Goal: Transaction & Acquisition: Purchase product/service

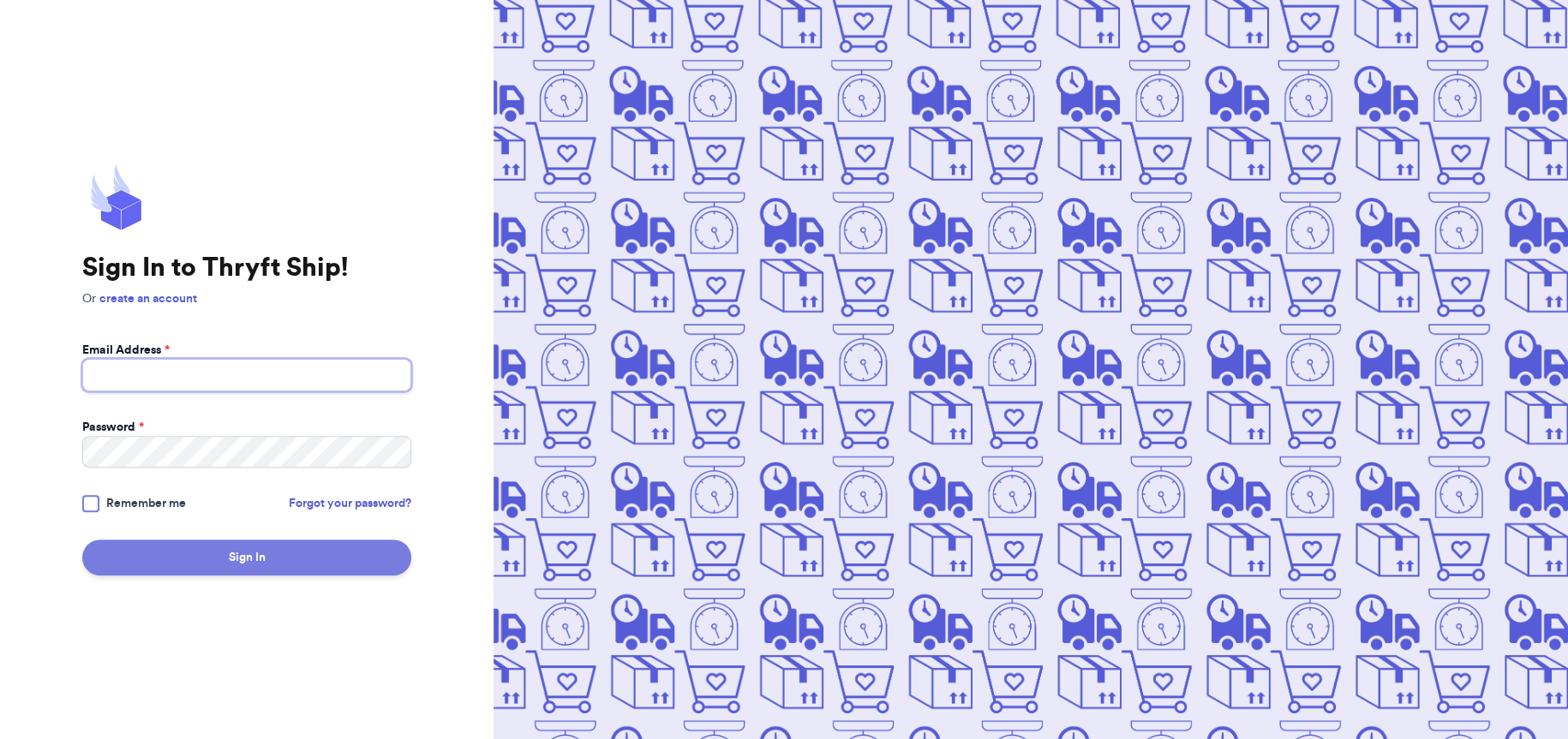
type input "[EMAIL_ADDRESS][DOMAIN_NAME]"
click at [234, 554] on button "Sign In" at bounding box center [246, 558] width 329 height 36
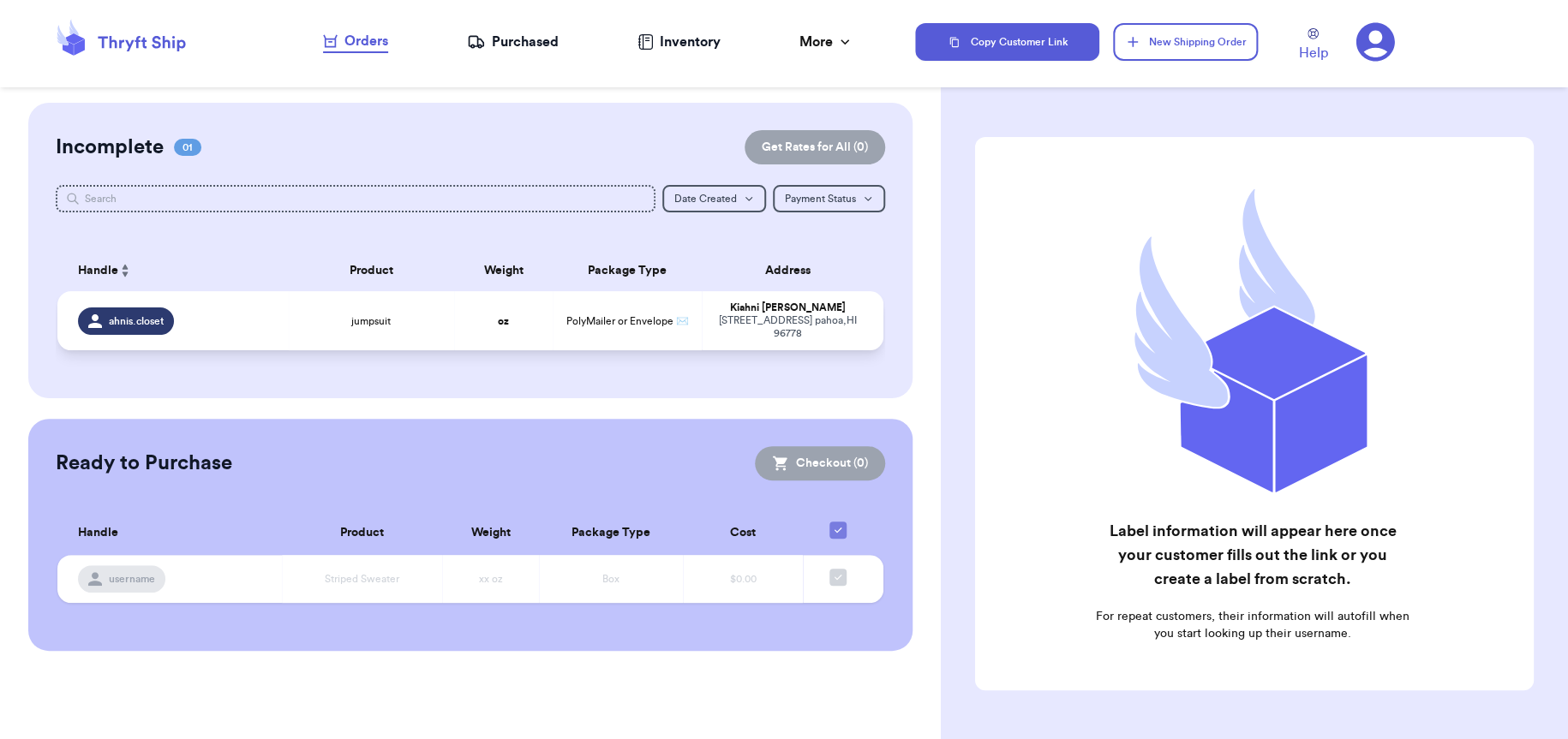
click at [122, 326] on div "ahnis.closet" at bounding box center [126, 321] width 96 height 27
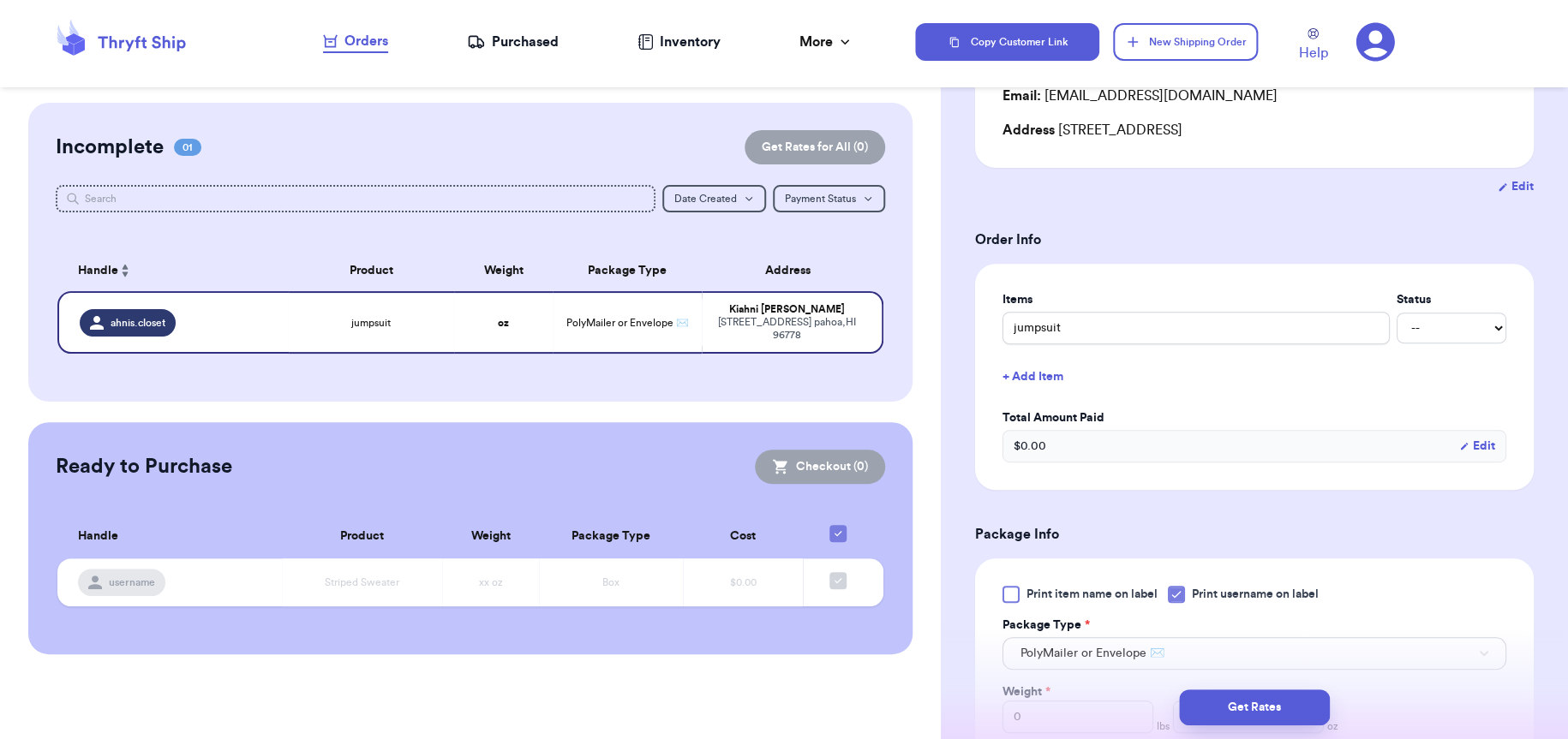
scroll to position [257, 0]
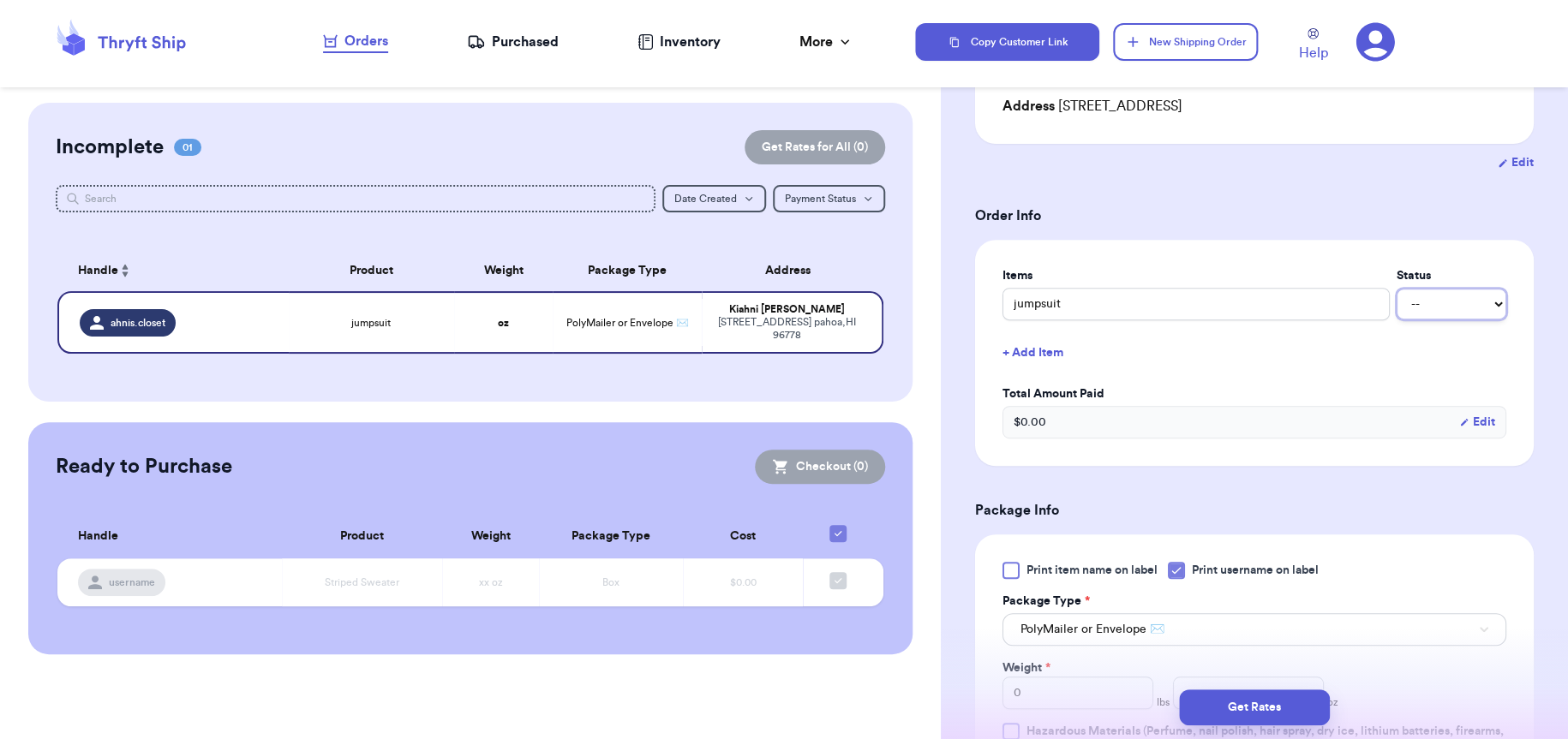
click at [1465, 308] on select "-- Paid Owes" at bounding box center [1451, 304] width 110 height 31
click at [814, 43] on div "More" at bounding box center [826, 42] width 54 height 21
click at [814, 39] on div "More" at bounding box center [826, 42] width 54 height 21
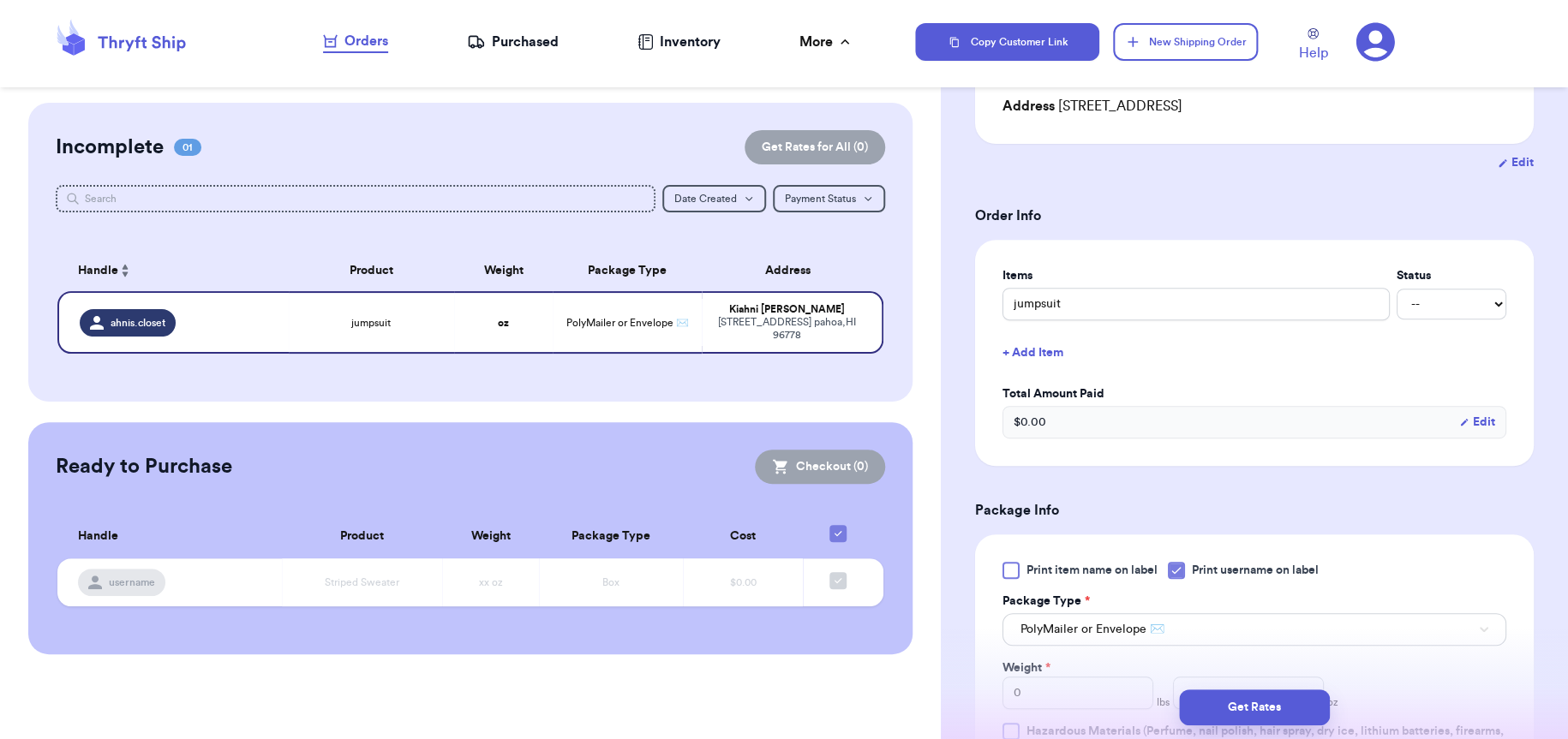
click at [893, 40] on nav "Orders Purchased Inventory More Stats Completed Orders" at bounding box center [588, 42] width 654 height 56
click at [1376, 39] on icon at bounding box center [1375, 42] width 40 height 39
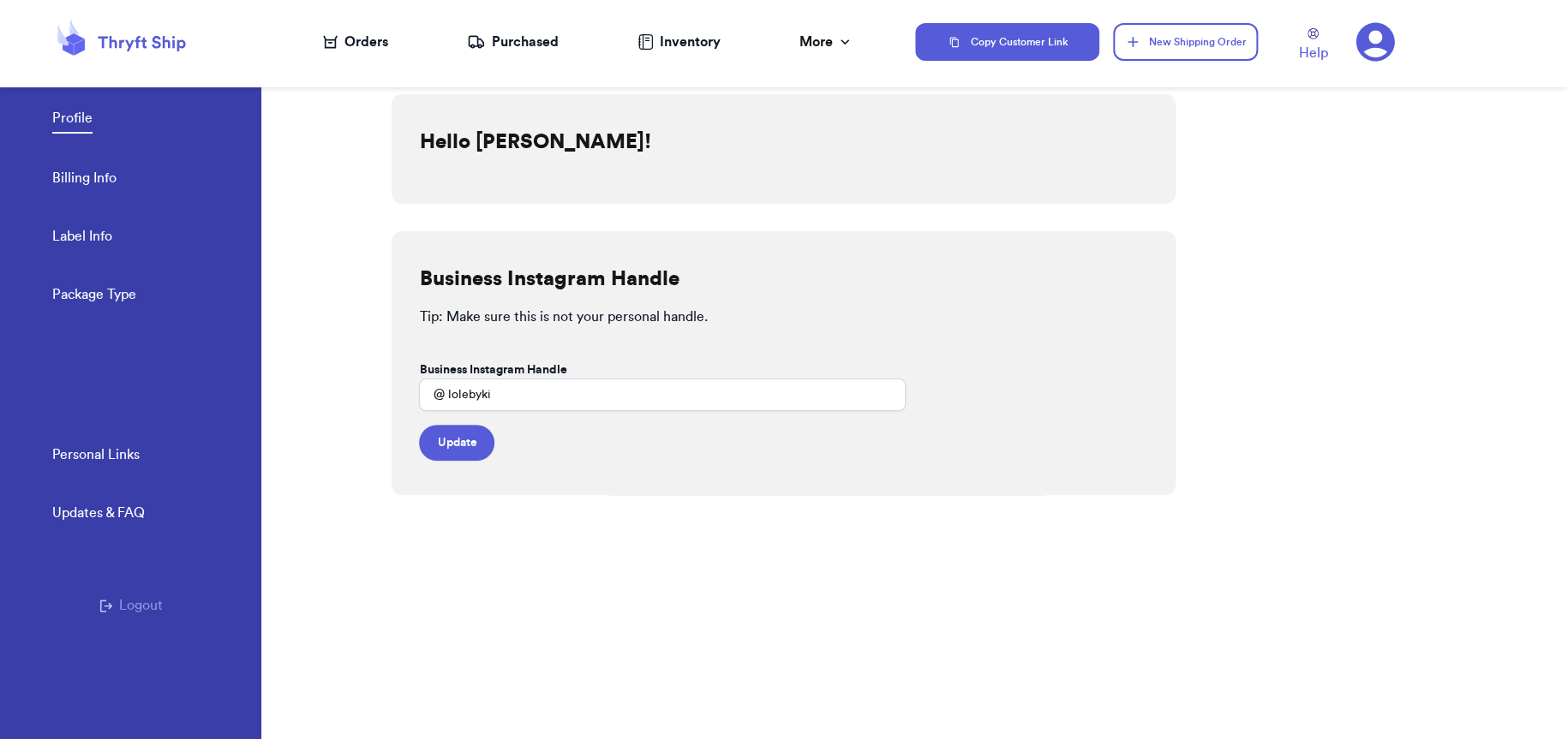
click at [104, 509] on div "Updates & FAQ" at bounding box center [99, 513] width 92 height 21
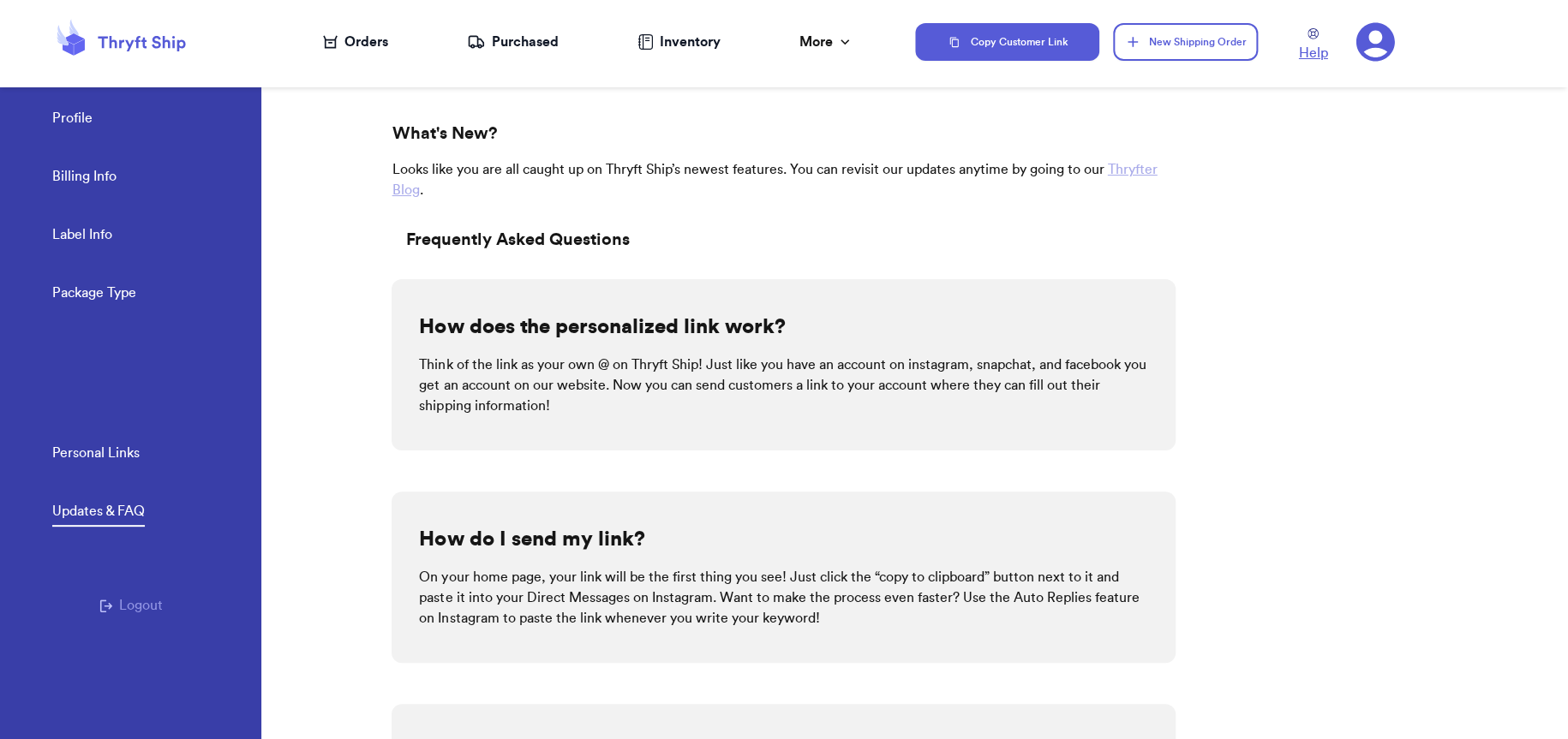
click at [1323, 49] on span "Help" at bounding box center [1313, 54] width 29 height 21
click at [145, 54] on icon at bounding box center [121, 41] width 137 height 46
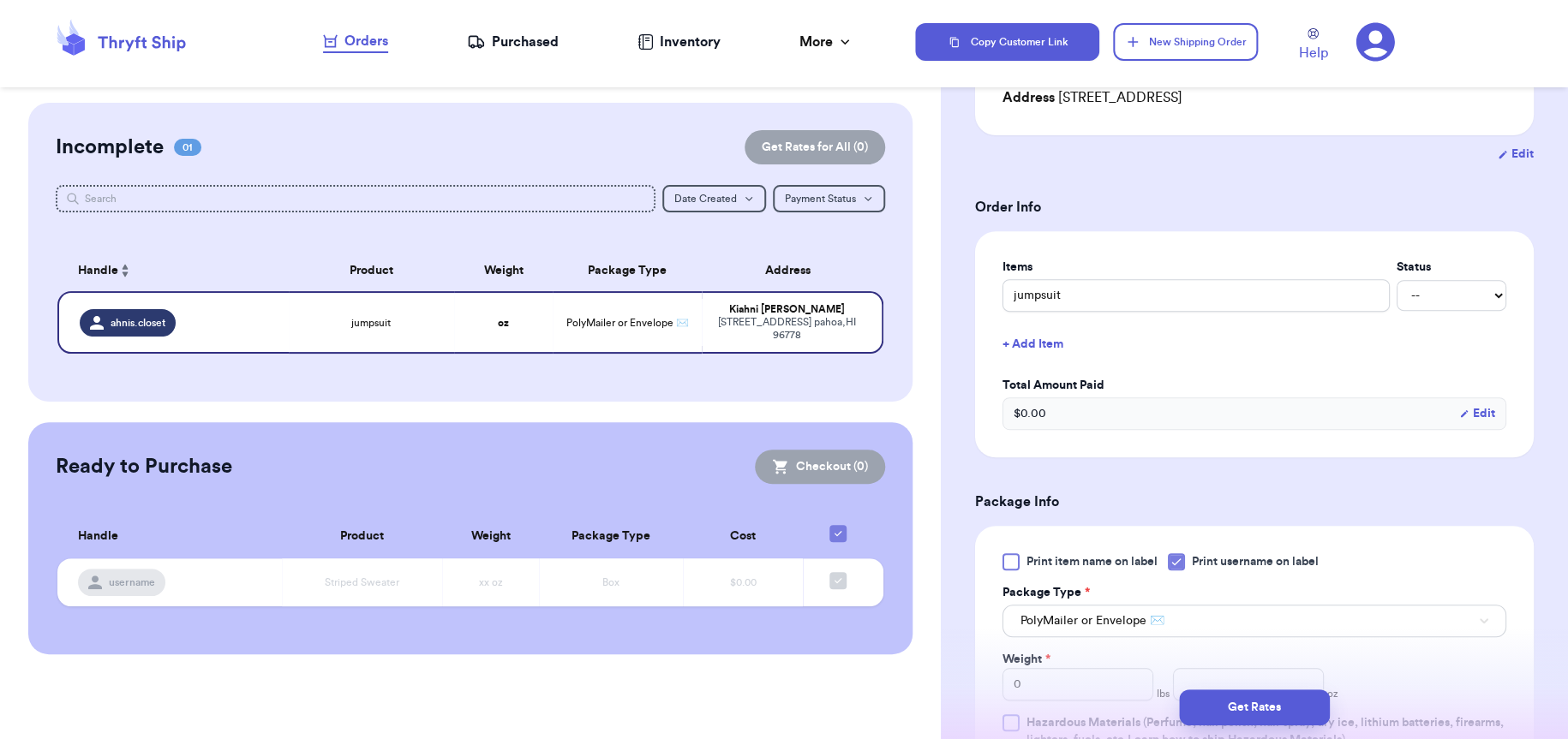
scroll to position [257, 0]
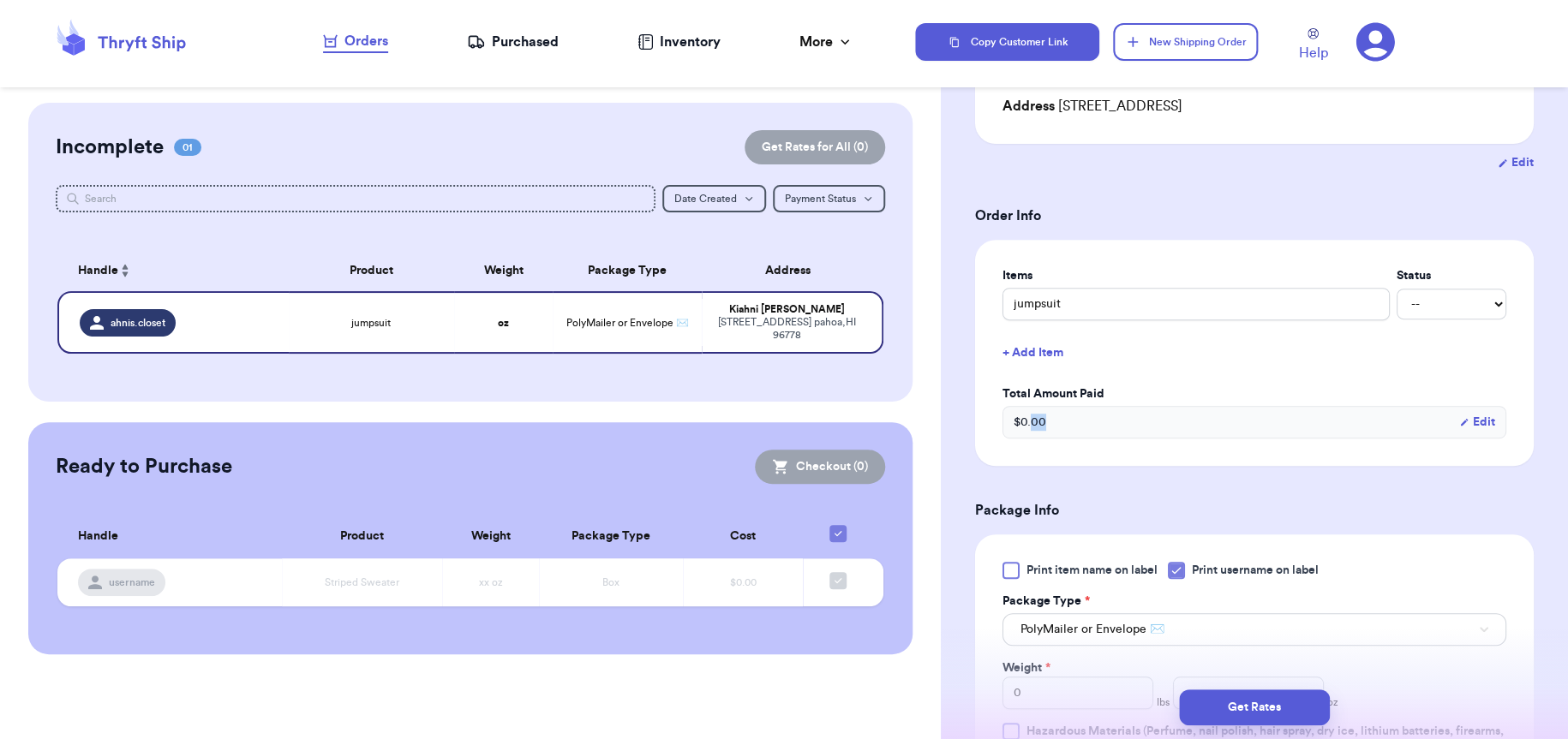
drag, startPoint x: 1189, startPoint y: 428, endPoint x: 1031, endPoint y: 421, distance: 158.2
click at [1031, 421] on div "$ 0.00 Edit" at bounding box center [1255, 422] width 504 height 33
click at [1472, 420] on button "Edit" at bounding box center [1477, 422] width 36 height 17
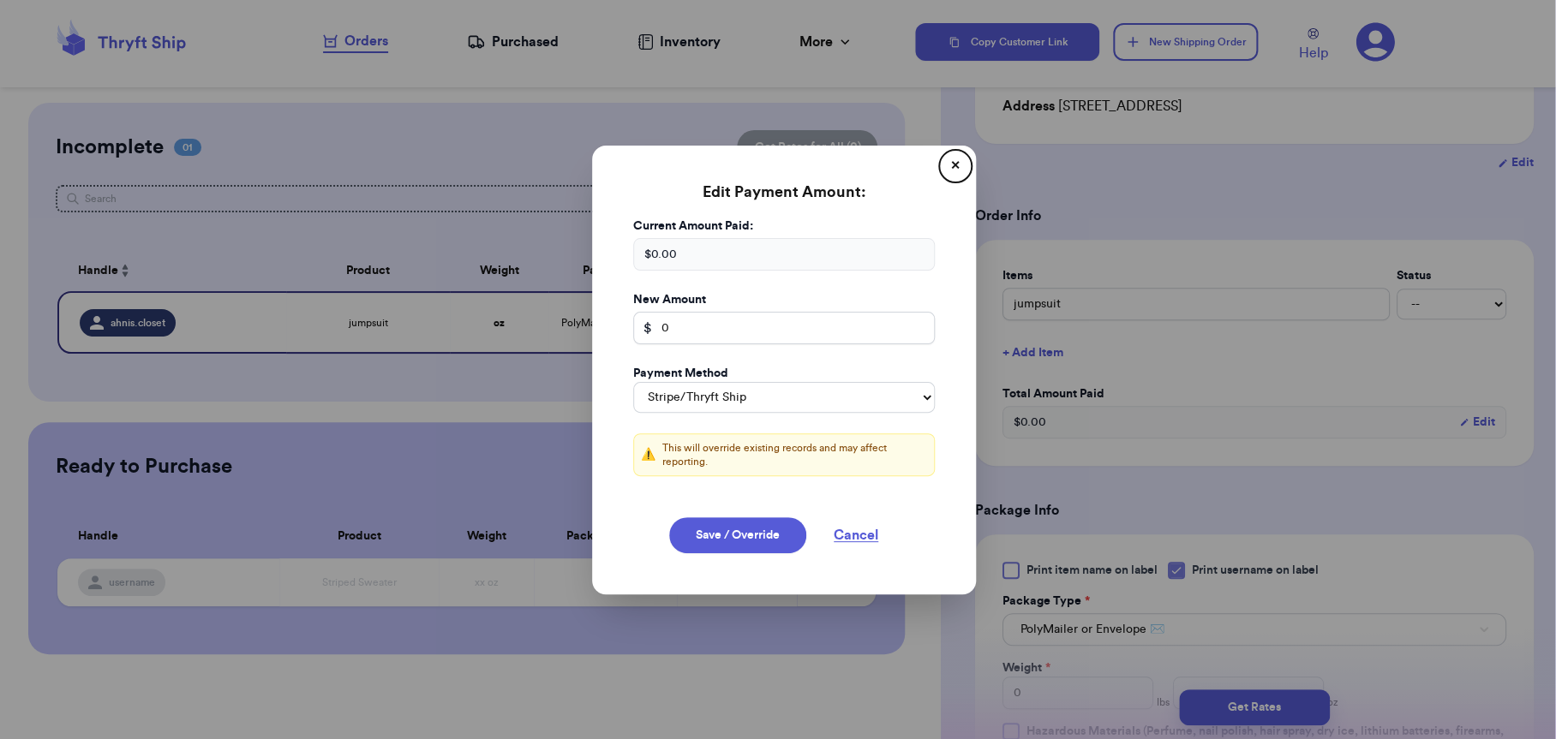
click at [947, 161] on button "✕" at bounding box center [955, 165] width 27 height 27
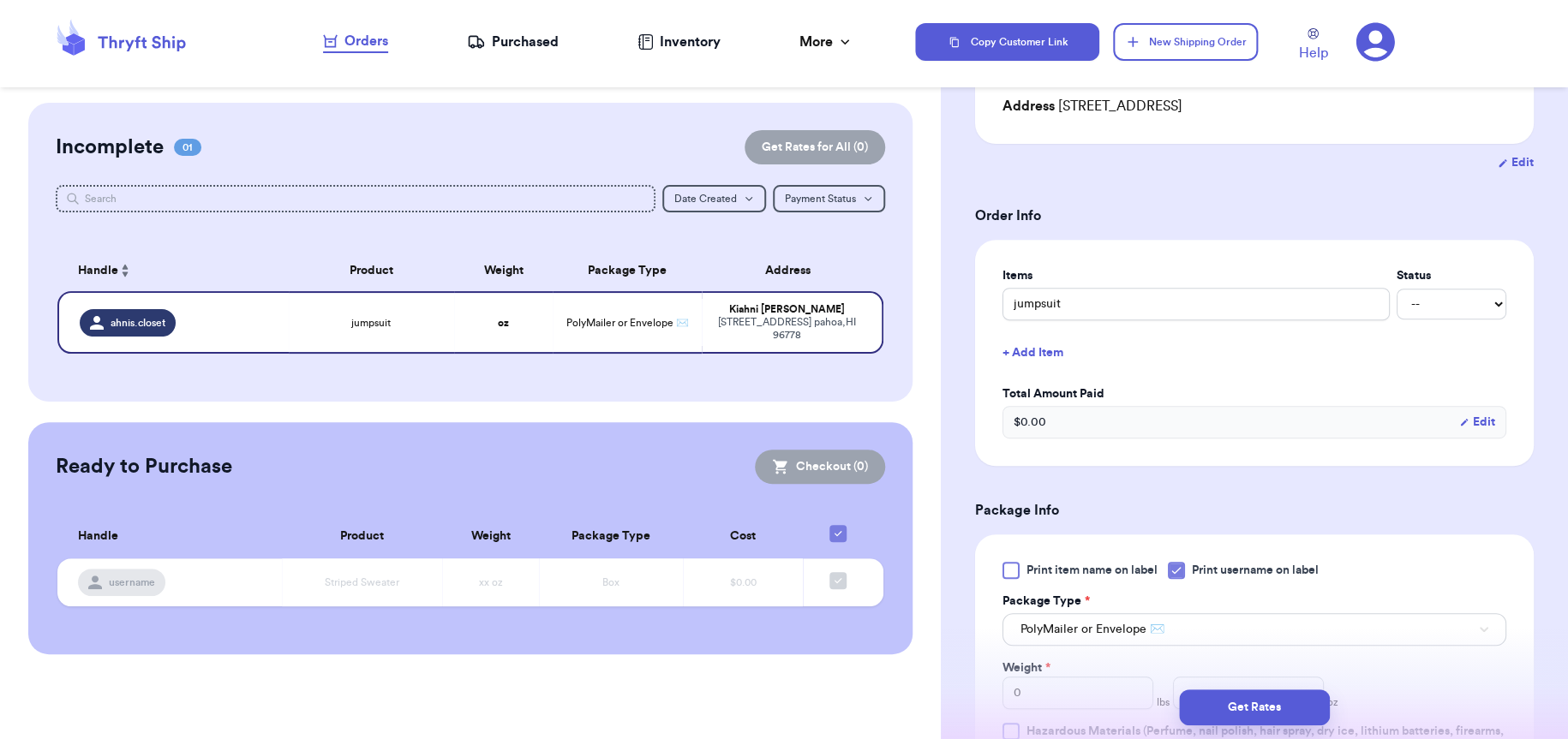
click at [1273, 455] on div "Items Status jumpsuit -- Paid Owes + Add Item Total Amount Paid $ 0.00 Edit" at bounding box center [1255, 353] width 559 height 227
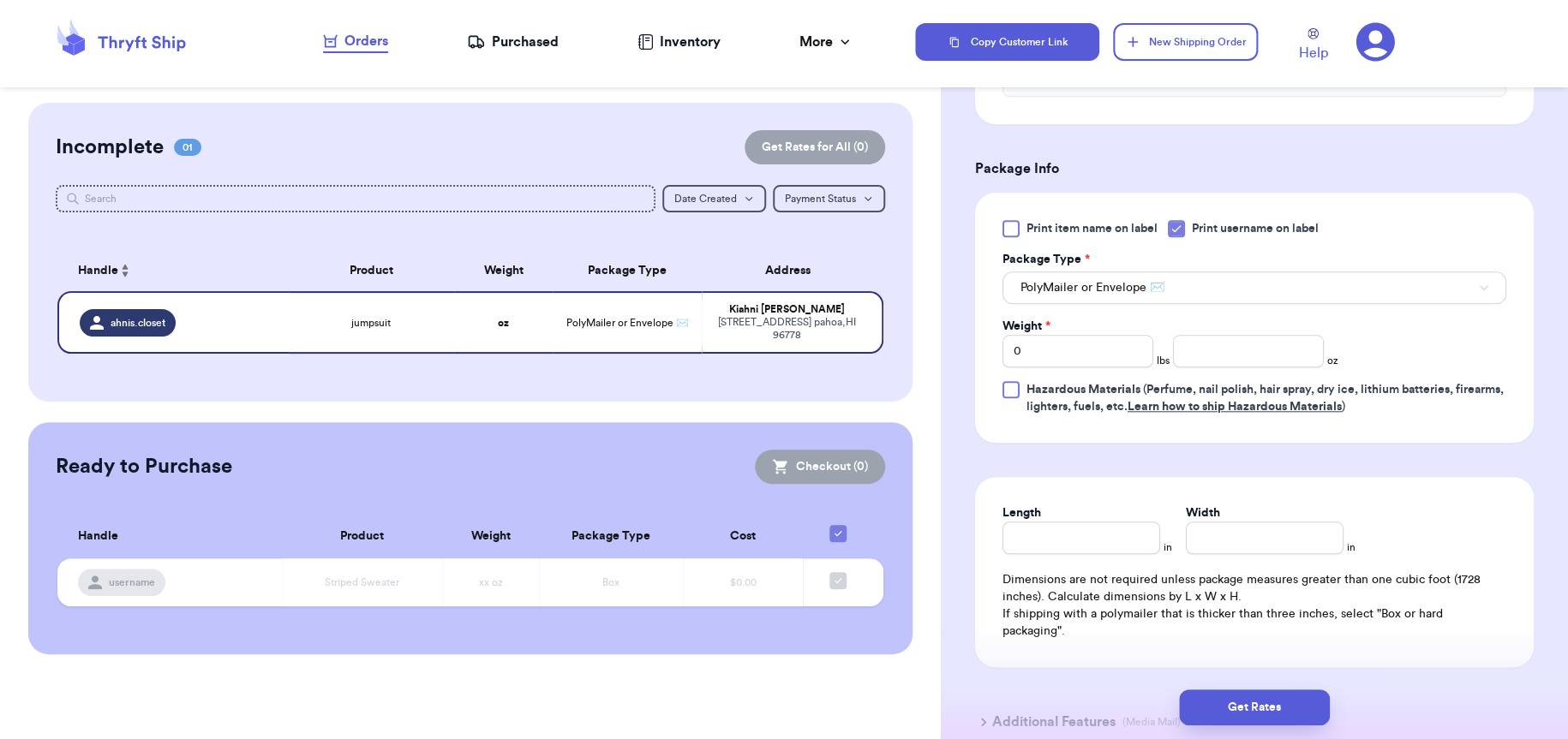
scroll to position [600, 0]
click at [1106, 359] on input "0" at bounding box center [1078, 350] width 150 height 33
drag, startPoint x: 1035, startPoint y: 347, endPoint x: 952, endPoint y: 347, distance: 83.0
click at [952, 347] on div "Shipping Information Delete Label Customer Info Instagram Handle: ahnis.closet …" at bounding box center [1254, 189] width 627 height 1372
click at [1228, 352] on input "number" at bounding box center [1248, 350] width 150 height 33
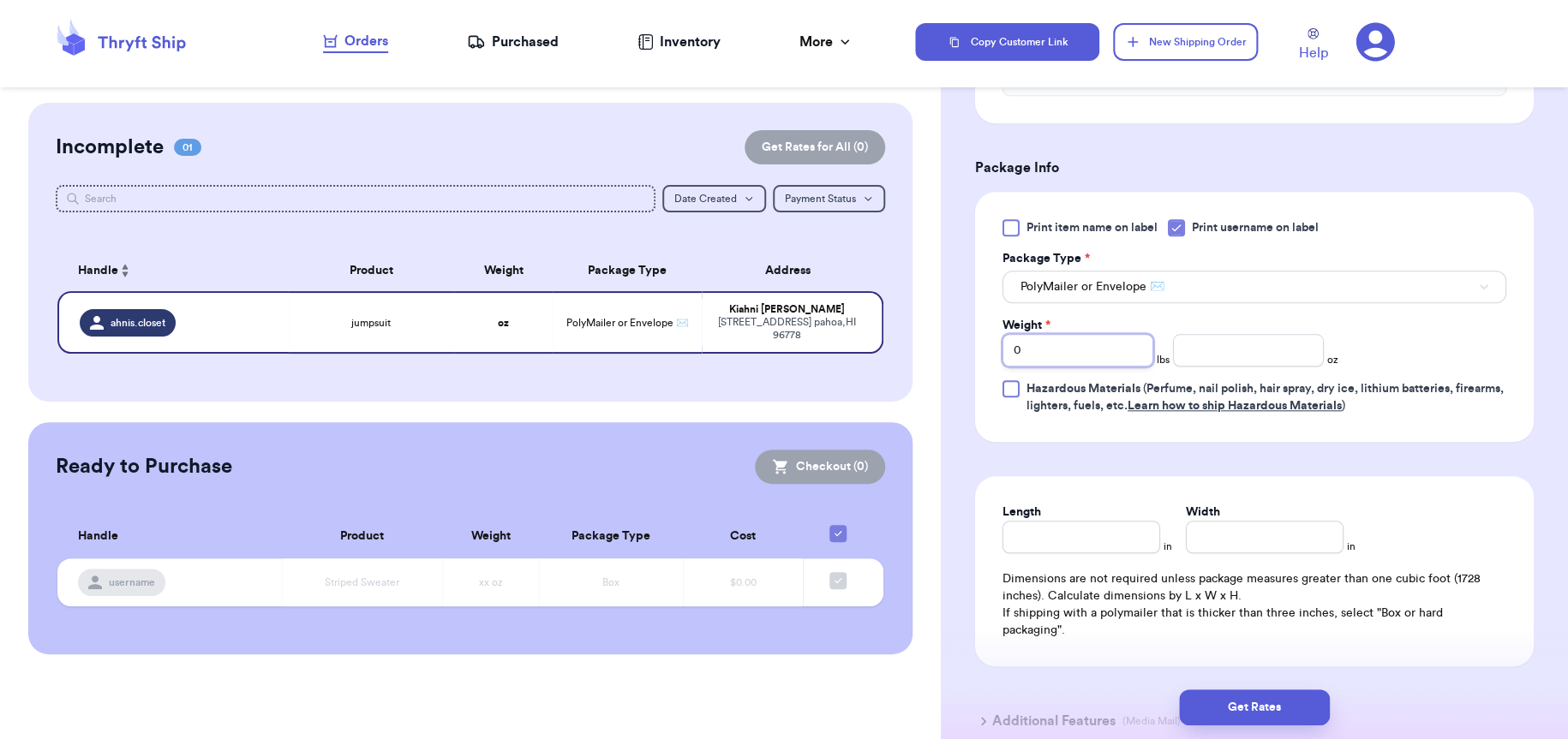
drag, startPoint x: 966, startPoint y: 349, endPoint x: 933, endPoint y: 343, distance: 33.5
click at [901, 348] on div "Customer Link New Order Incomplete 01 Get Rates for All ( 0 ) Get Rates for All…" at bounding box center [784, 370] width 1568 height 739
click at [1293, 354] on input "number" at bounding box center [1248, 350] width 150 height 33
type input "8"
click at [1422, 494] on div "Length in Width in Dimensions are not required unless package measures greater …" at bounding box center [1255, 572] width 559 height 190
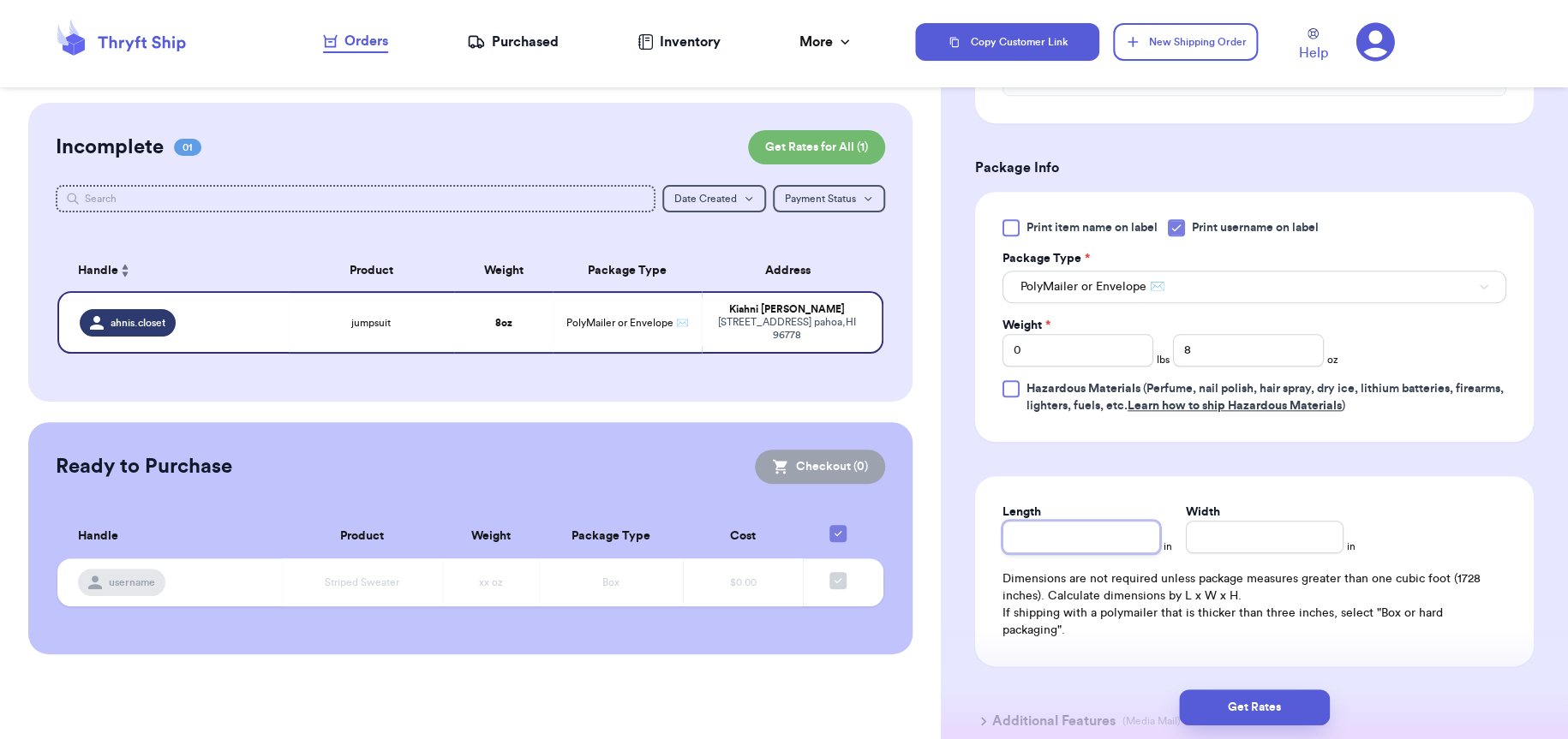
click at [1054, 534] on input "Length" at bounding box center [1082, 537] width 158 height 33
type input "10"
type input "13"
click at [1485, 529] on div "Length 10 in Width 13 in" at bounding box center [1255, 528] width 504 height 50
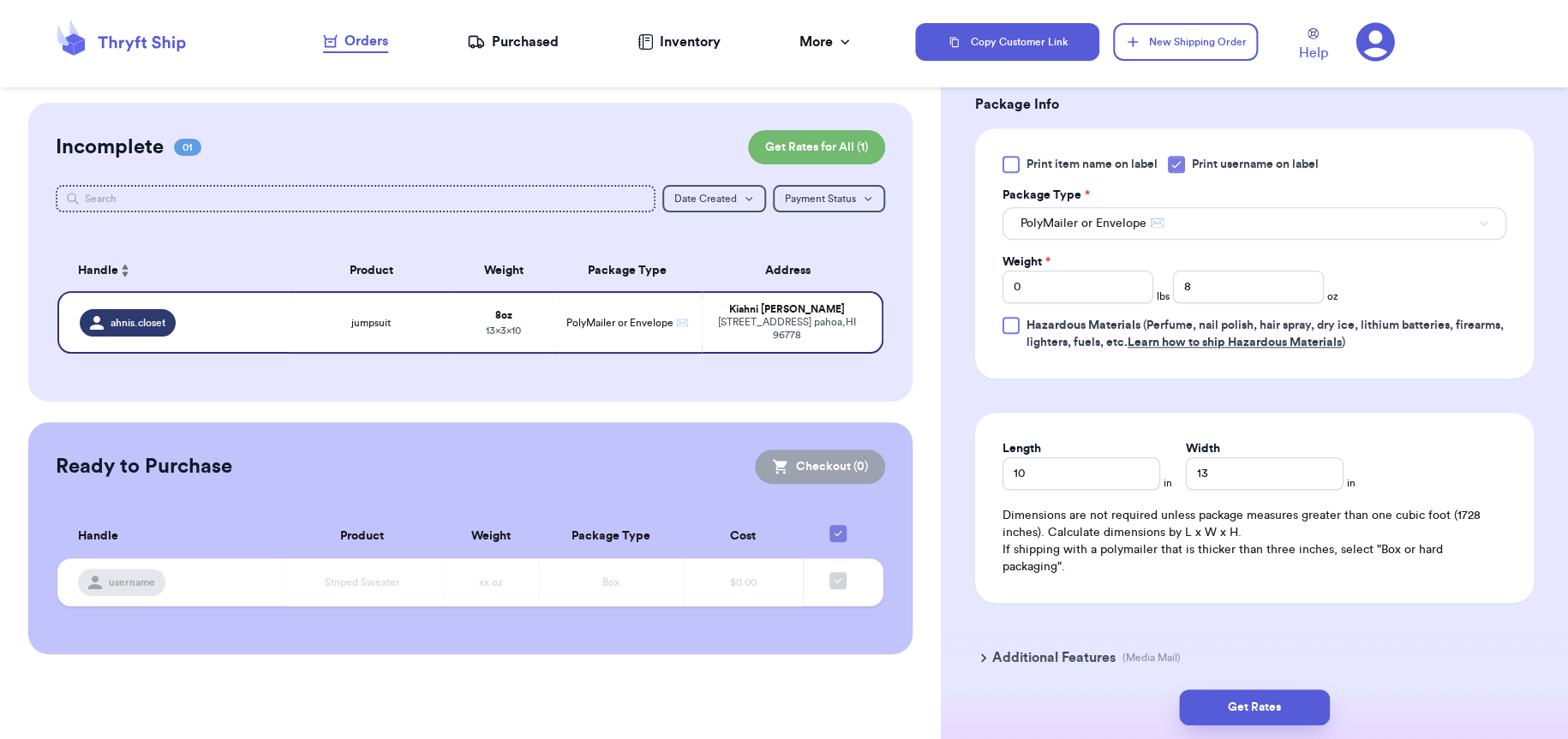
scroll to position [735, 0]
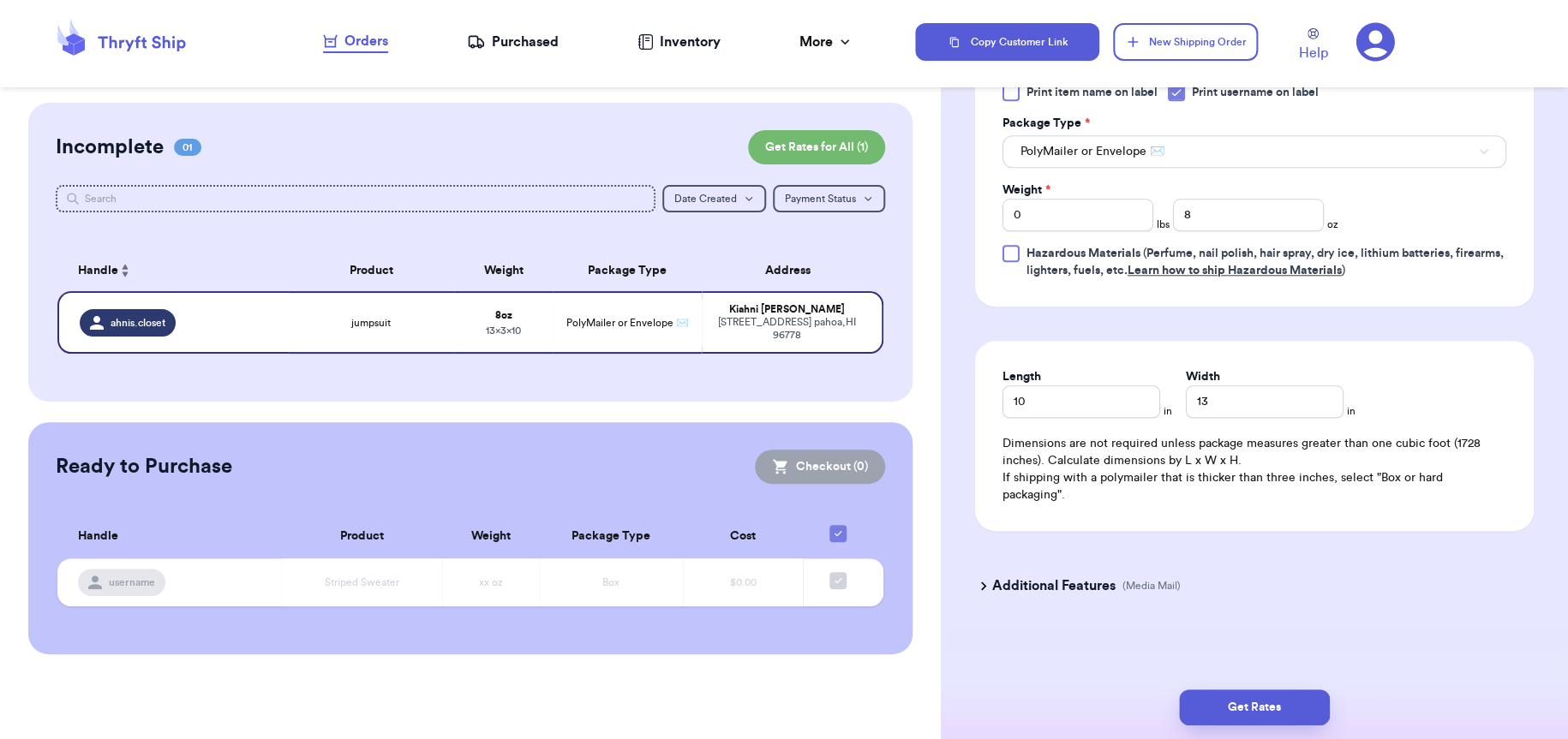
click at [992, 582] on h3 "Additional Features" at bounding box center [1053, 586] width 123 height 21
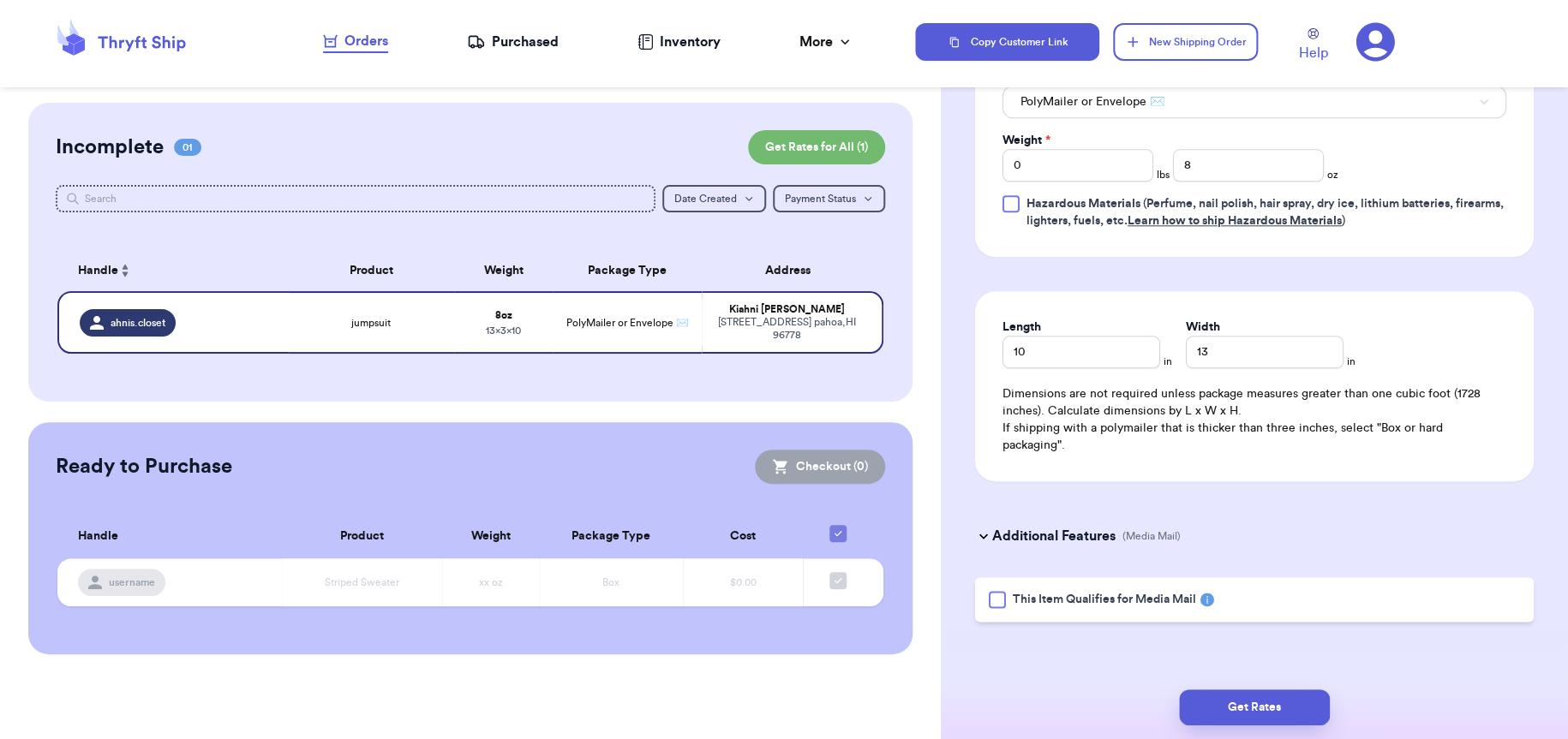
scroll to position [786, 0]
click at [1237, 700] on button "Get Rates" at bounding box center [1255, 707] width 150 height 36
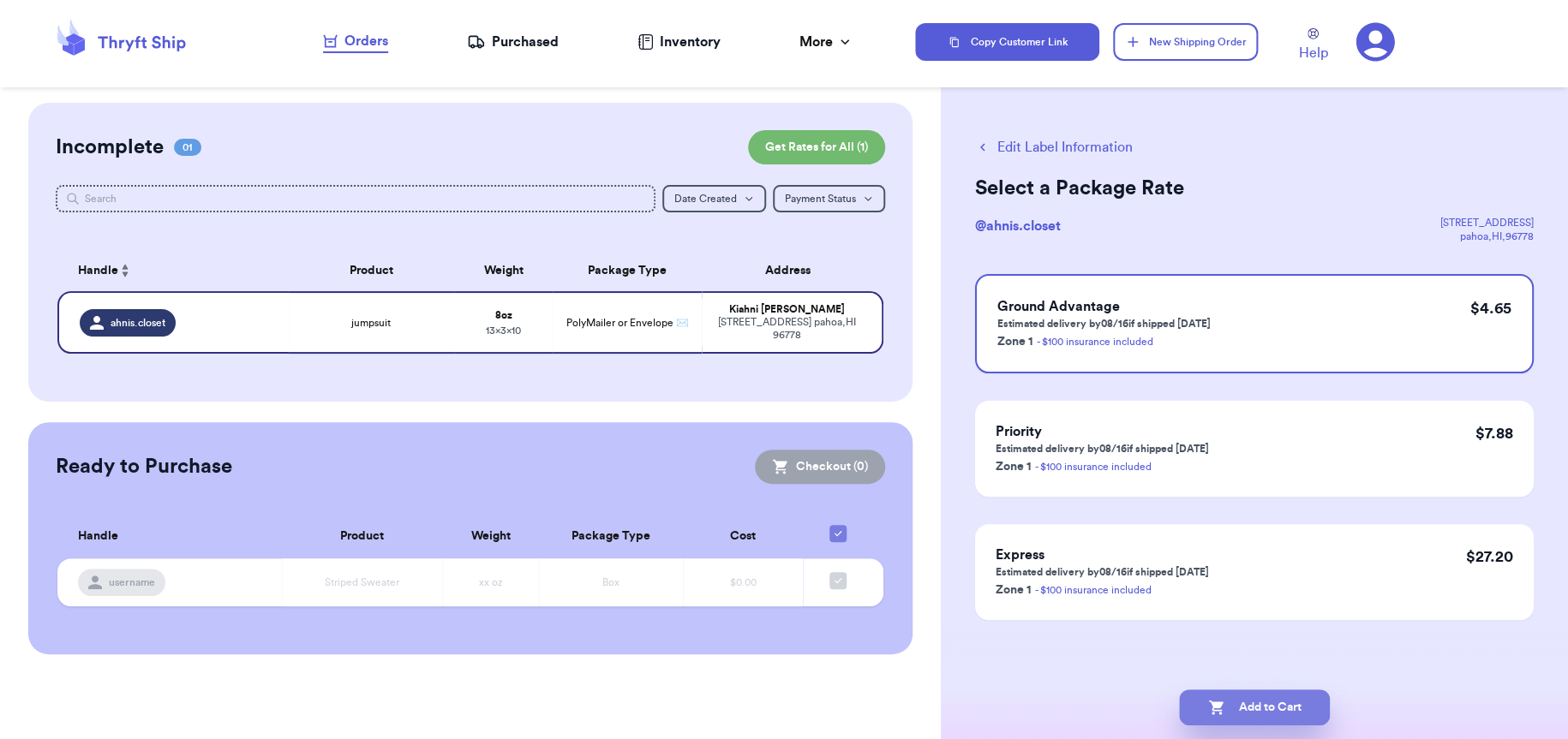
click at [1257, 705] on button "Add to Cart" at bounding box center [1255, 707] width 150 height 36
checkbox input "true"
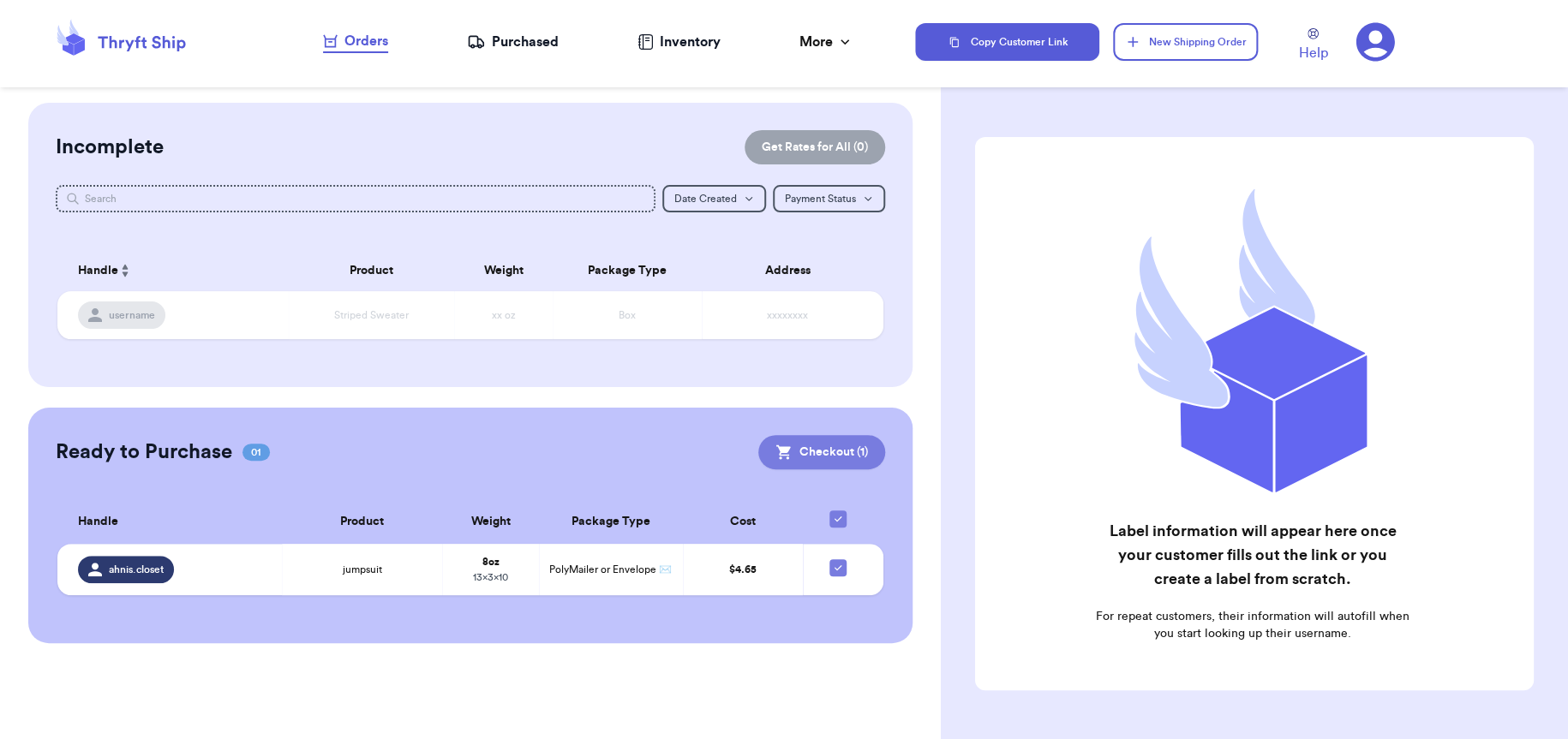
click at [806, 450] on button "Checkout ( 1 )" at bounding box center [821, 452] width 127 height 34
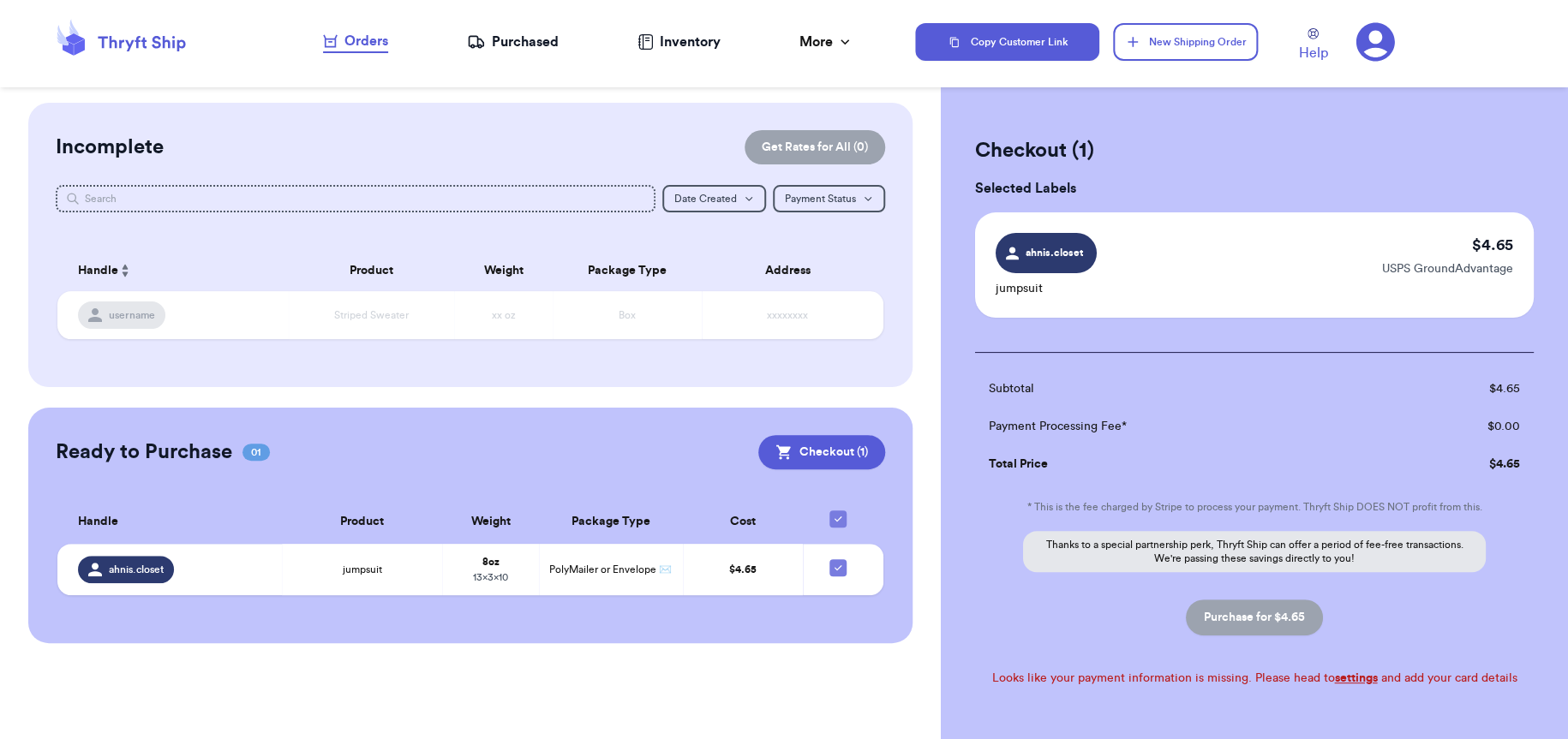
click at [1345, 682] on link "settings" at bounding box center [1356, 678] width 43 height 12
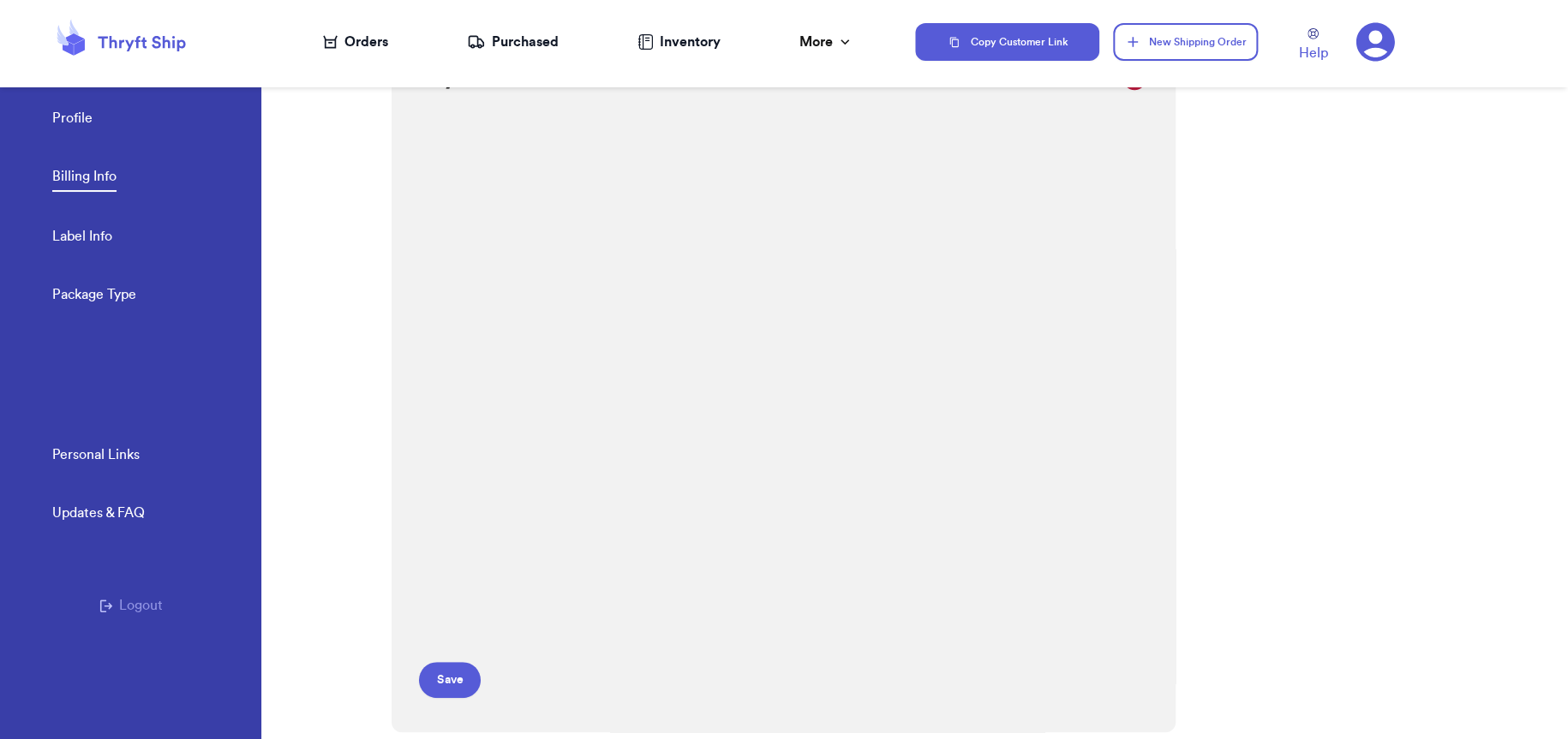
scroll to position [171, 0]
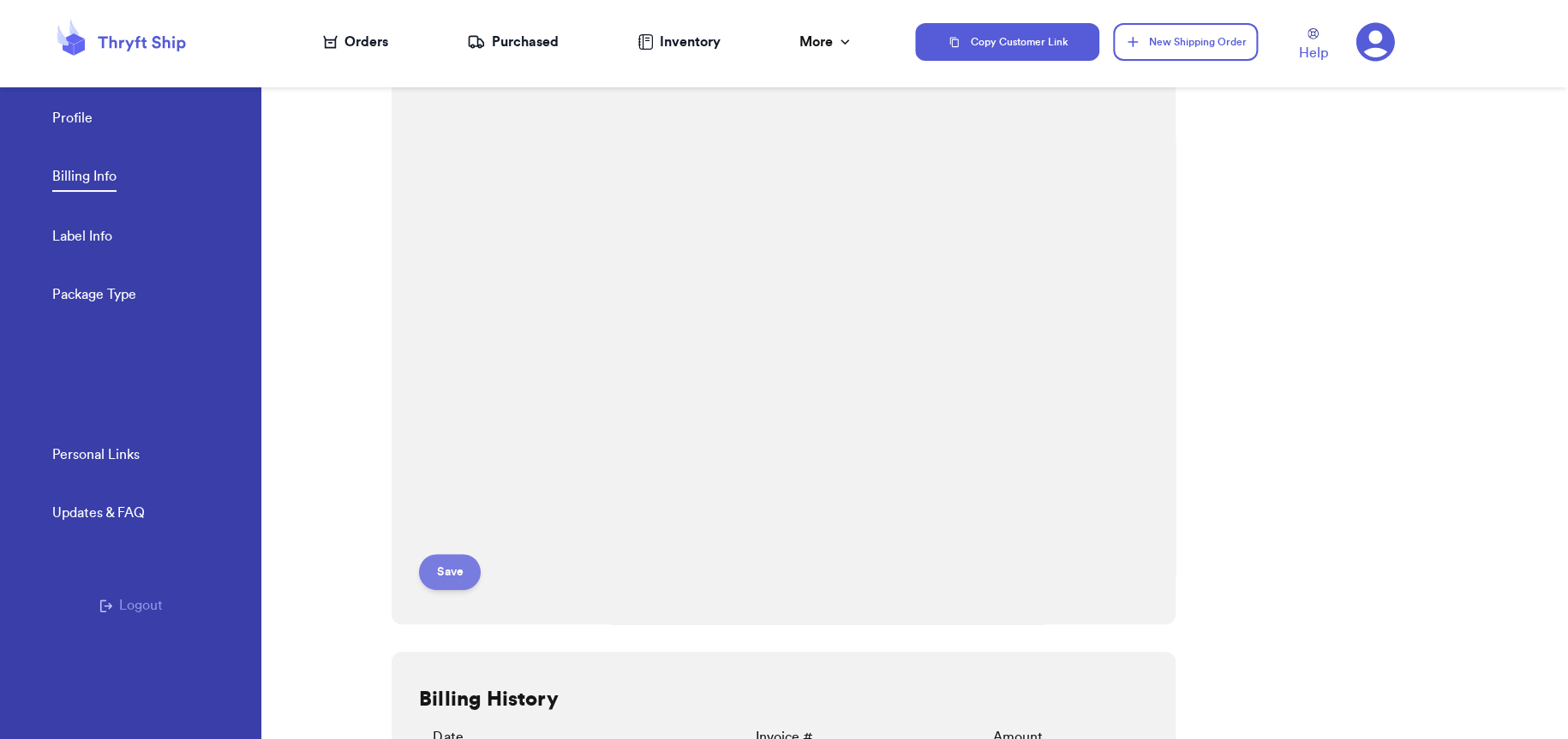
click at [437, 564] on button "Save" at bounding box center [450, 572] width 62 height 36
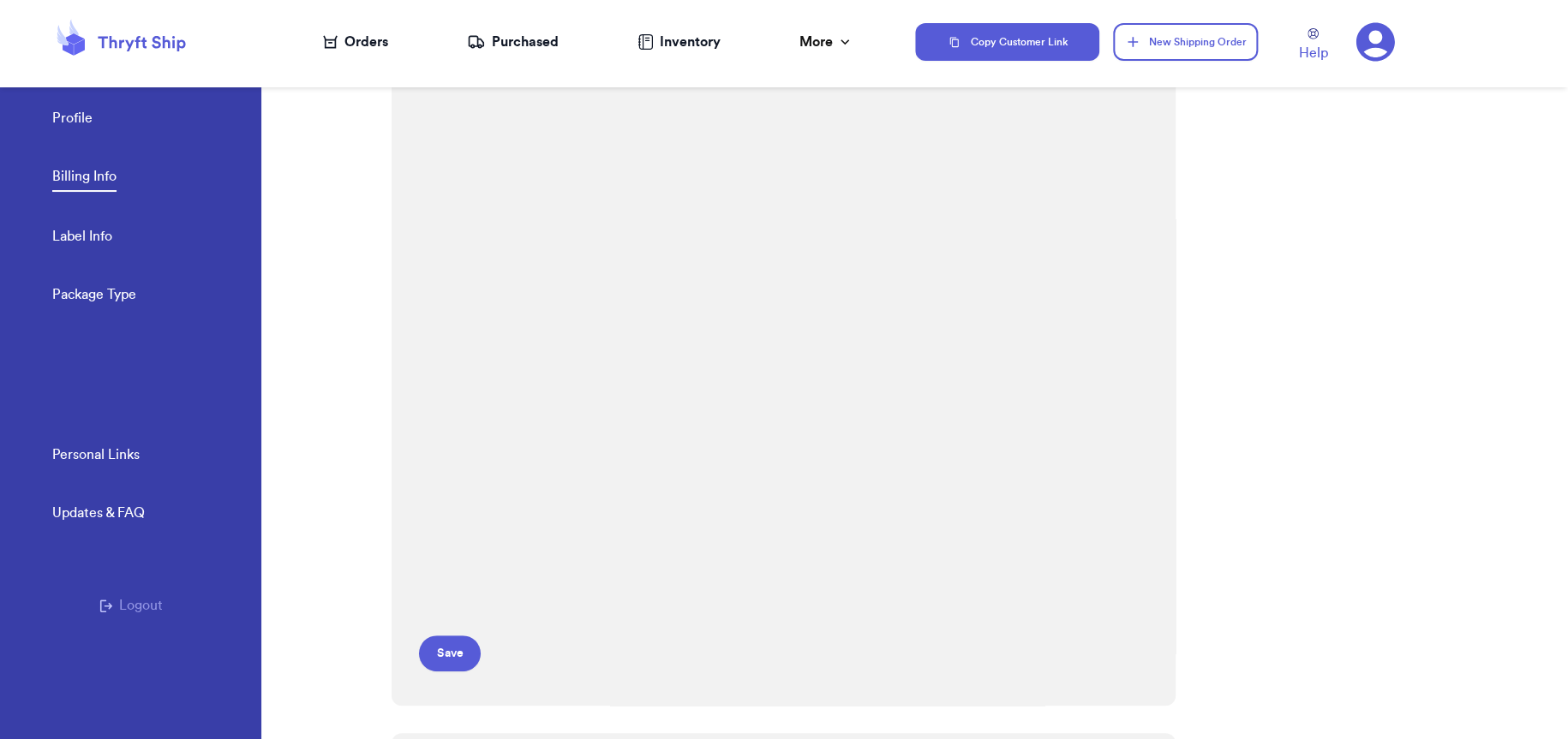
scroll to position [0, 0]
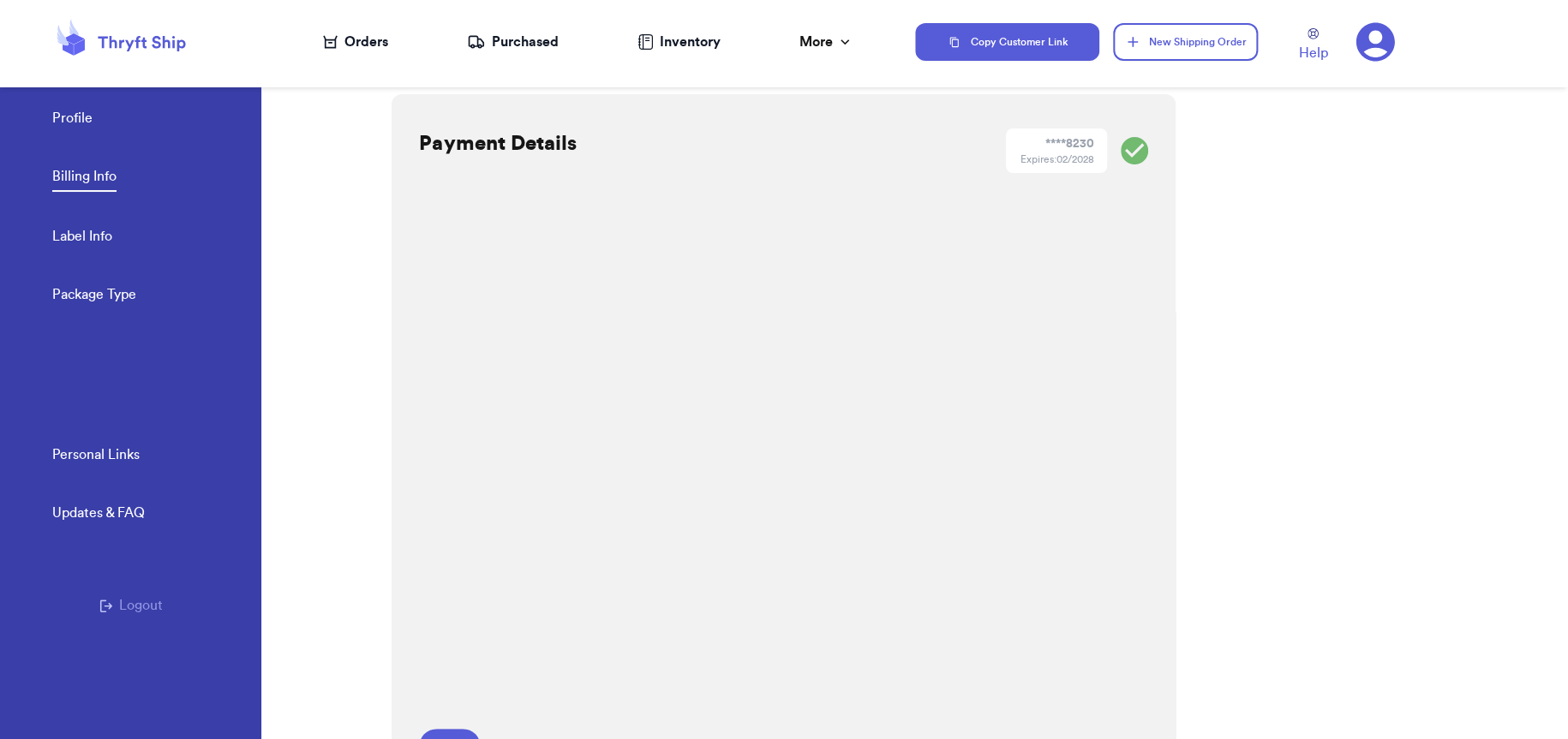
click at [84, 126] on link "Profile" at bounding box center [72, 120] width 40 height 24
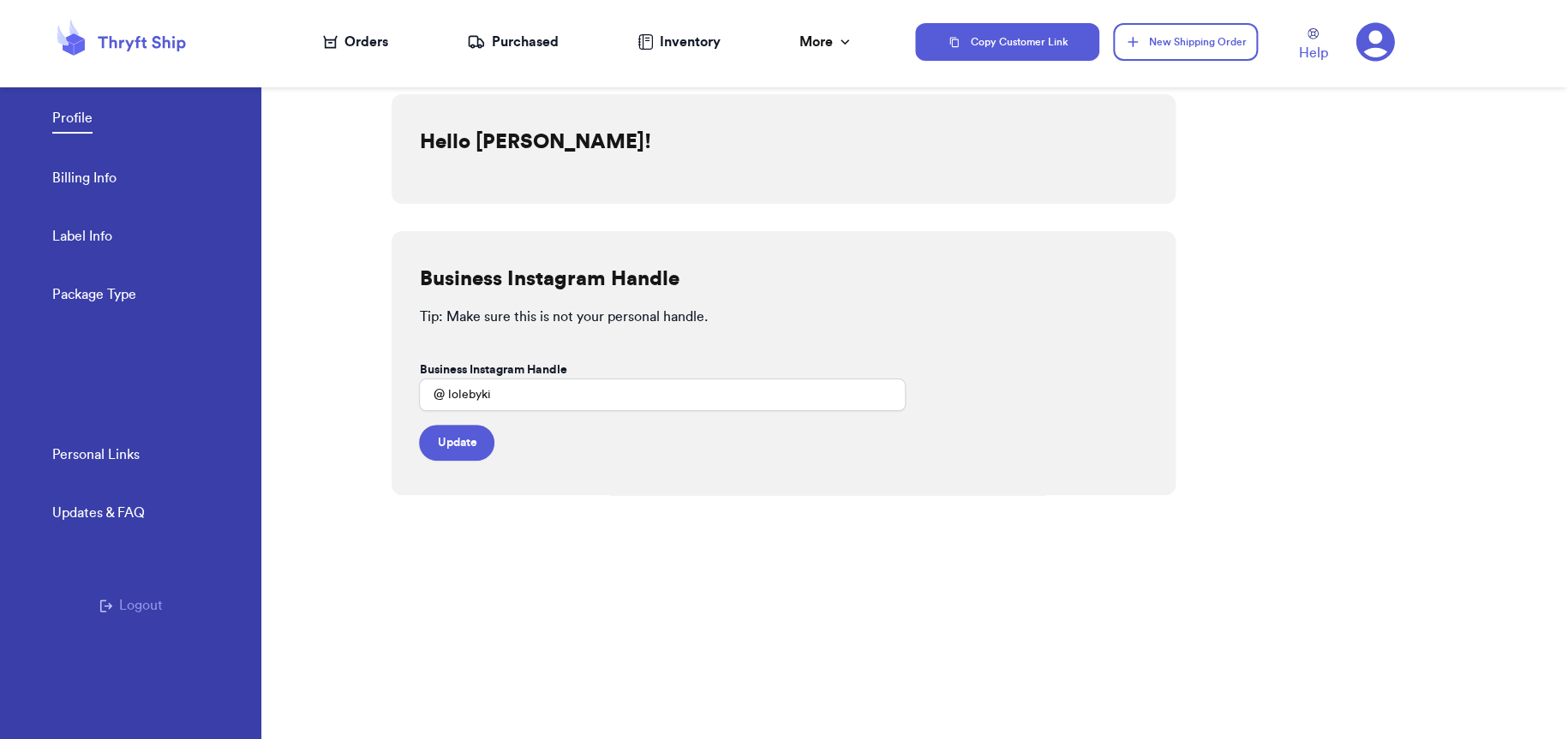
click at [370, 50] on div "Orders" at bounding box center [355, 42] width 65 height 21
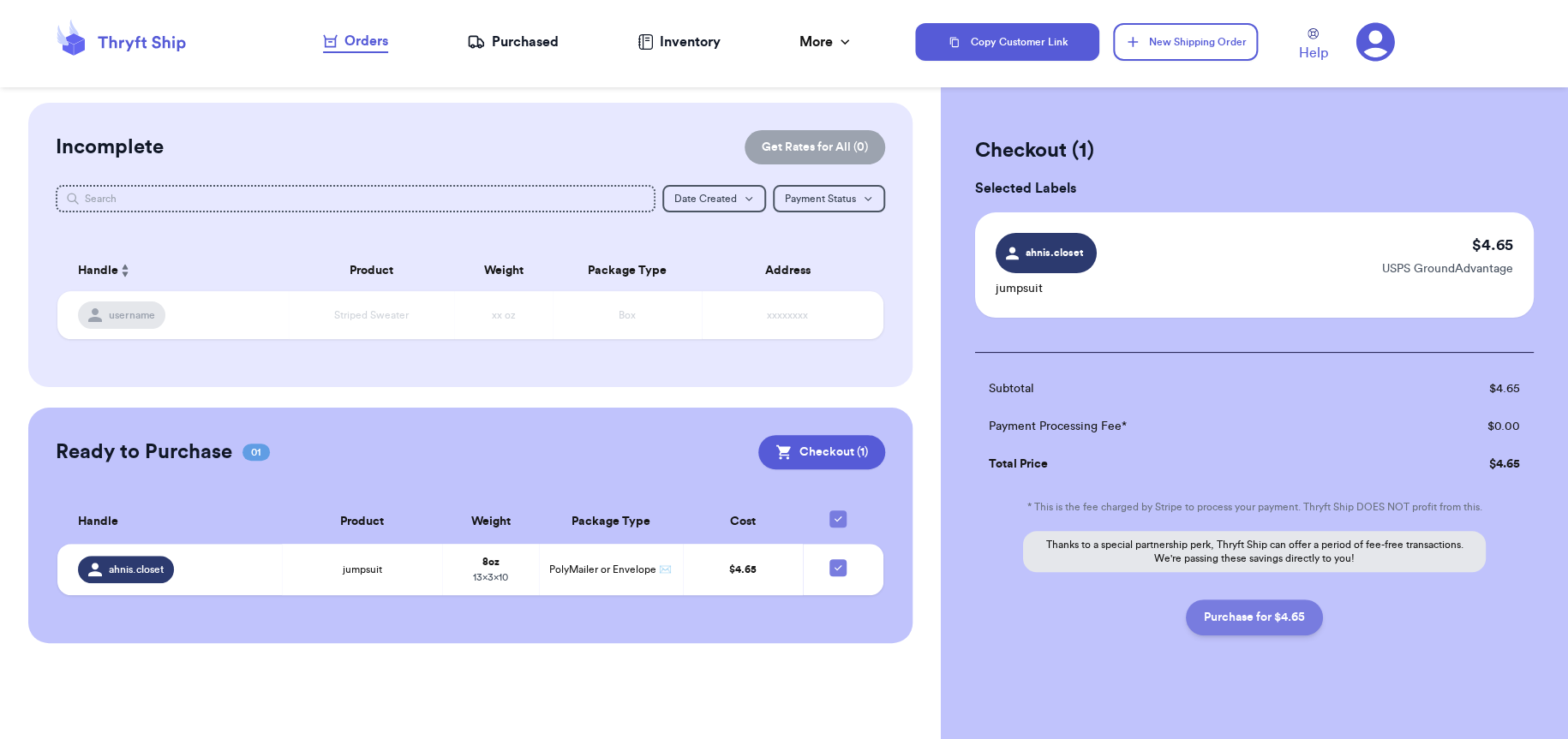
click at [1255, 607] on button "Purchase for $4.65" at bounding box center [1255, 618] width 137 height 36
checkbox input "false"
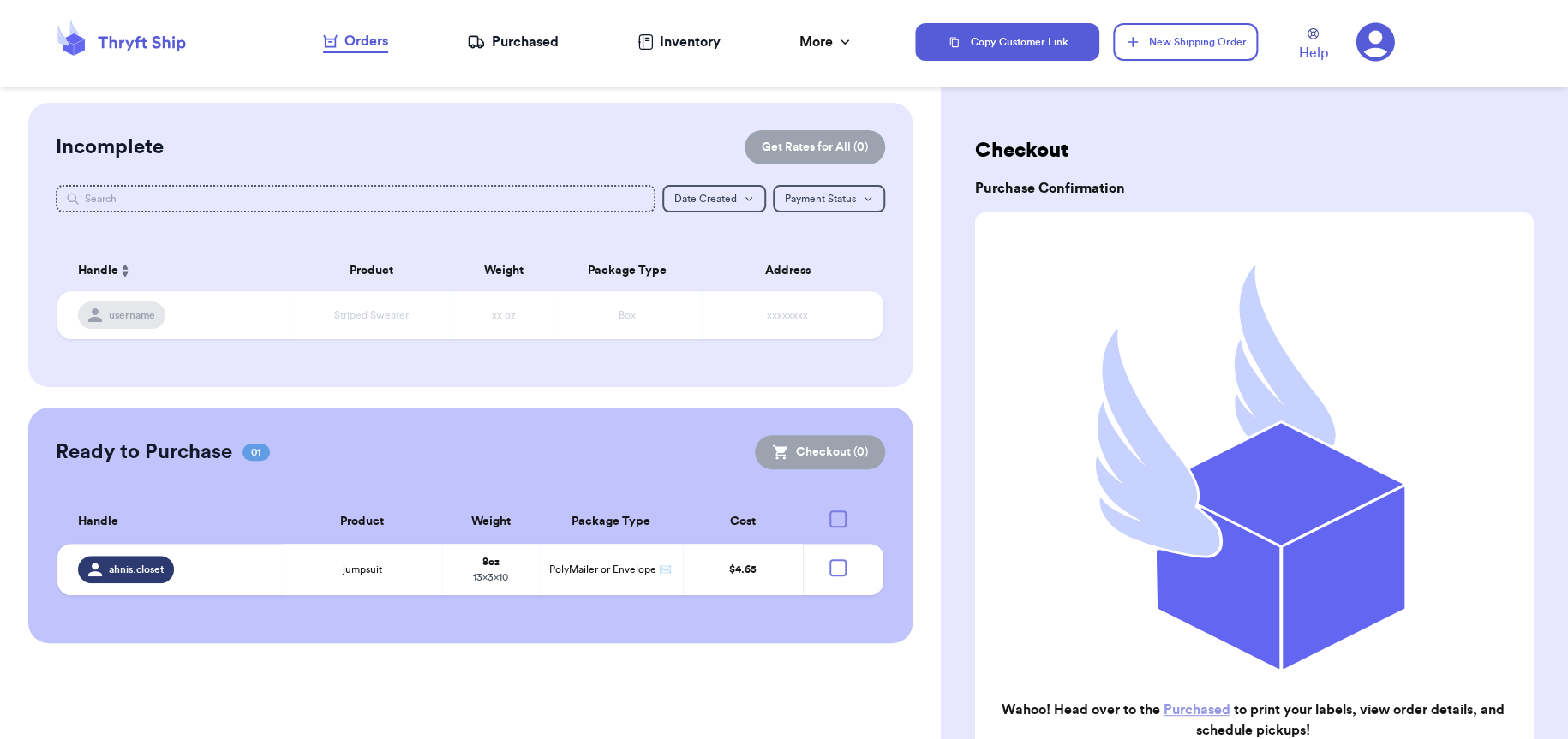
checkbox input "true"
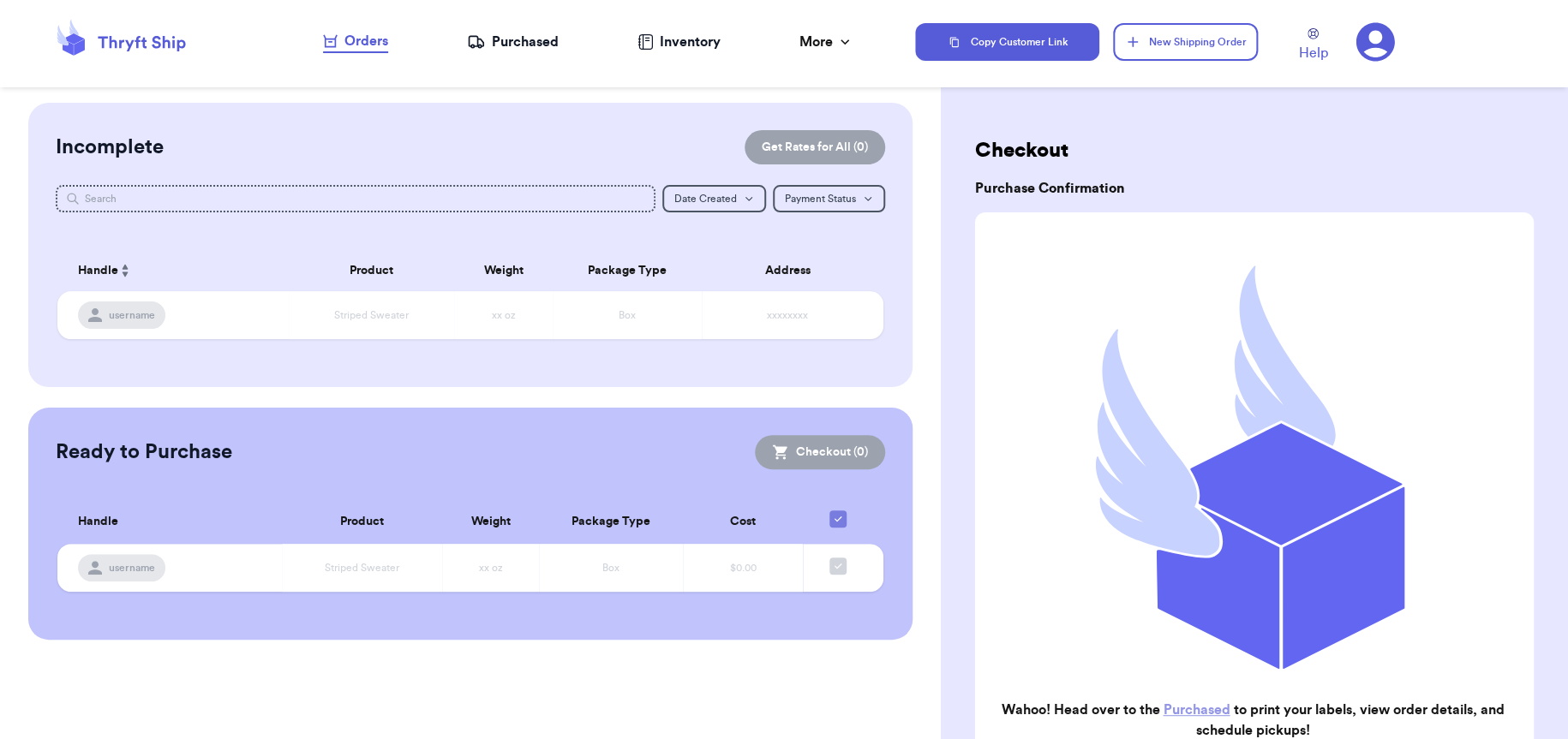
scroll to position [193, 0]
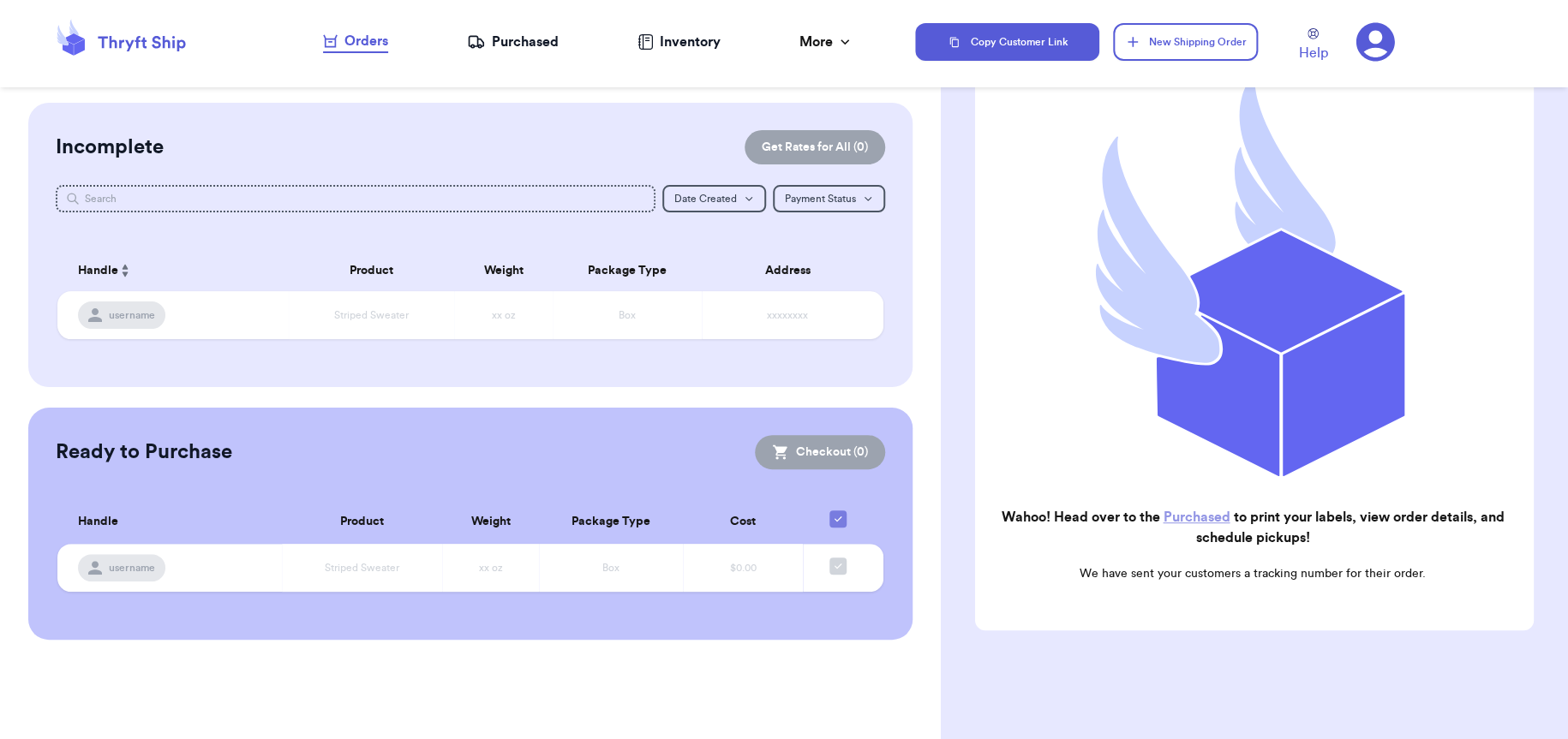
click at [1202, 511] on link "Purchased" at bounding box center [1196, 517] width 67 height 14
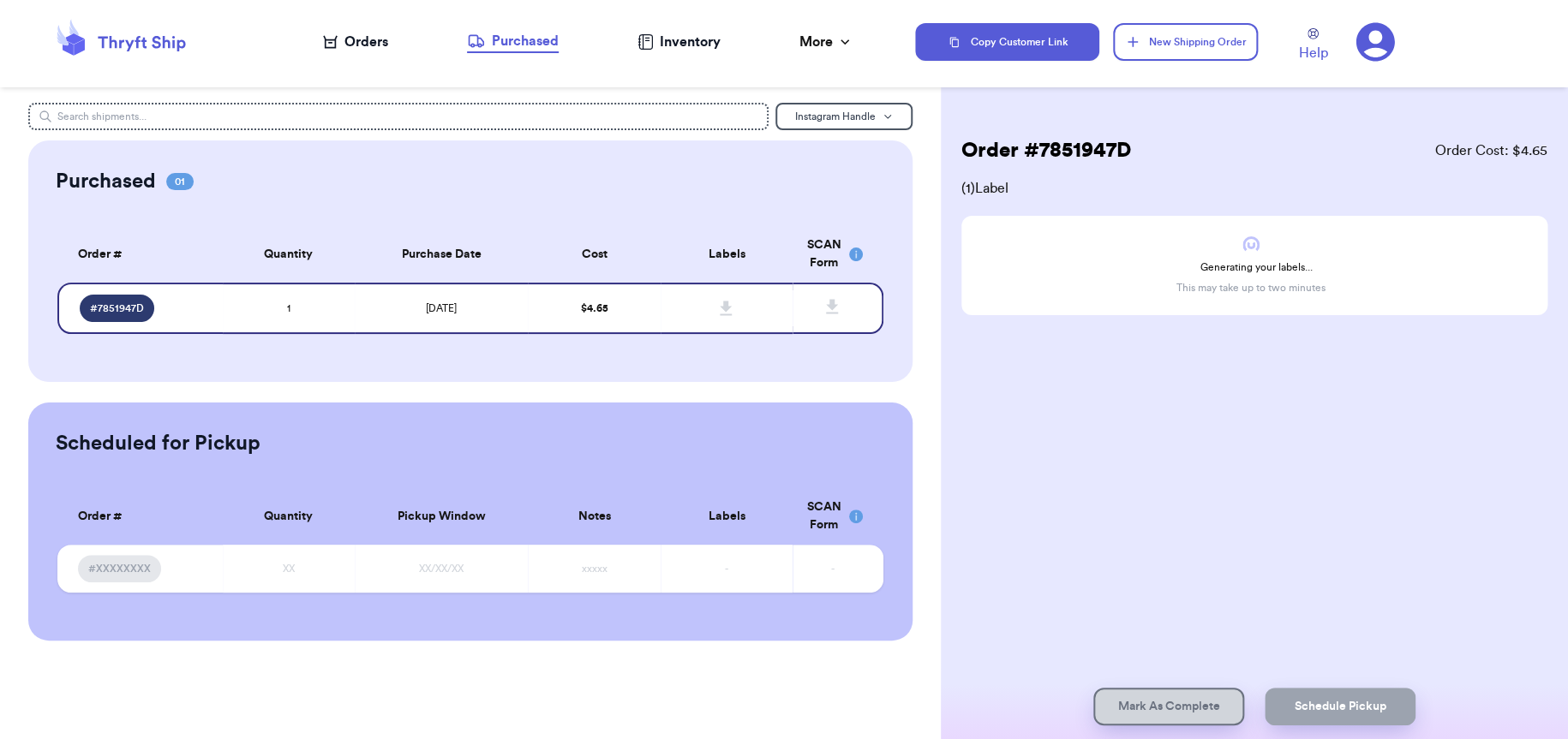
click at [854, 252] on rect at bounding box center [856, 254] width 14 height 14
click at [727, 308] on icon at bounding box center [725, 307] width 12 height 14
click at [721, 306] on icon at bounding box center [725, 307] width 12 height 14
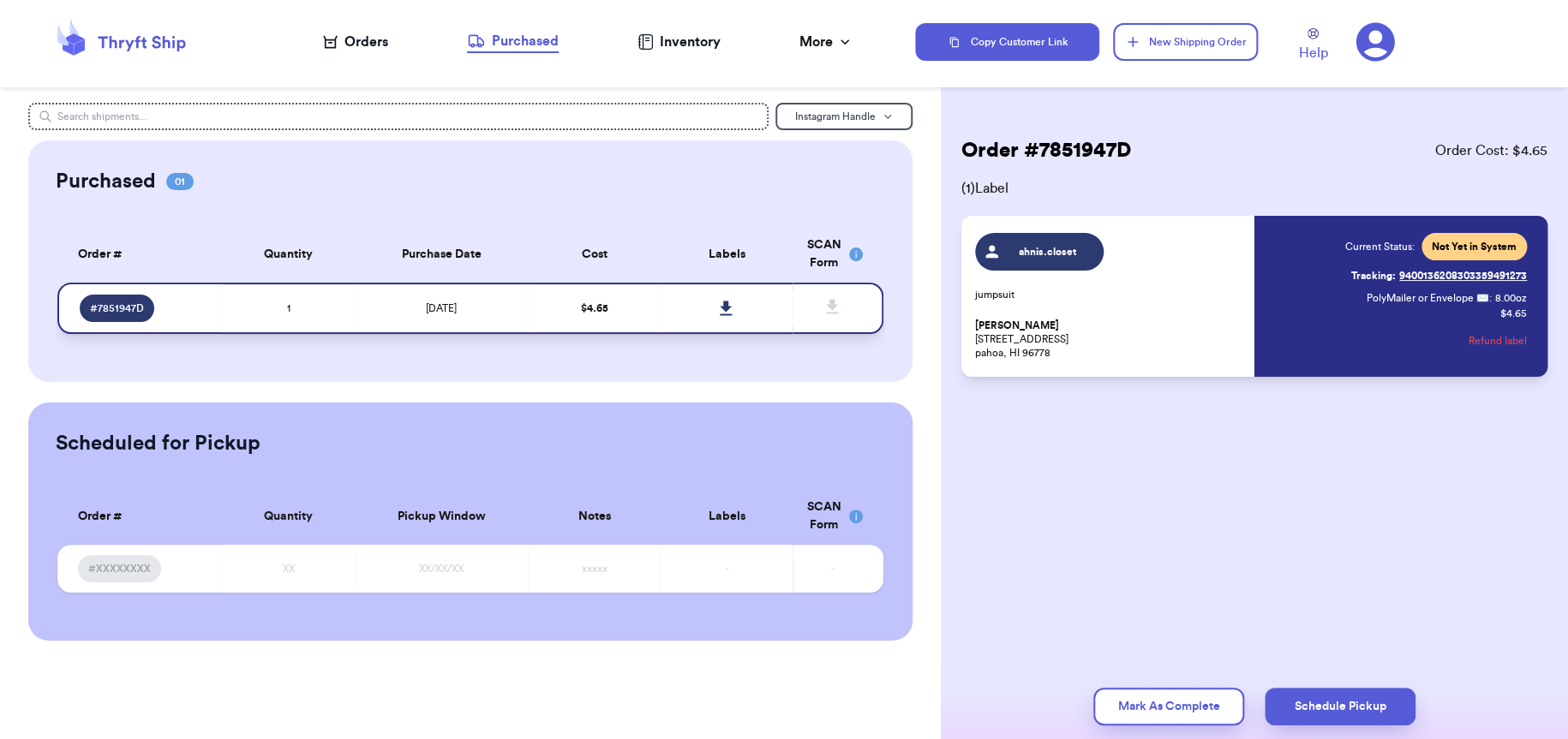
click at [726, 307] on icon at bounding box center [725, 307] width 12 height 14
click at [173, 51] on icon at bounding box center [121, 41] width 137 height 46
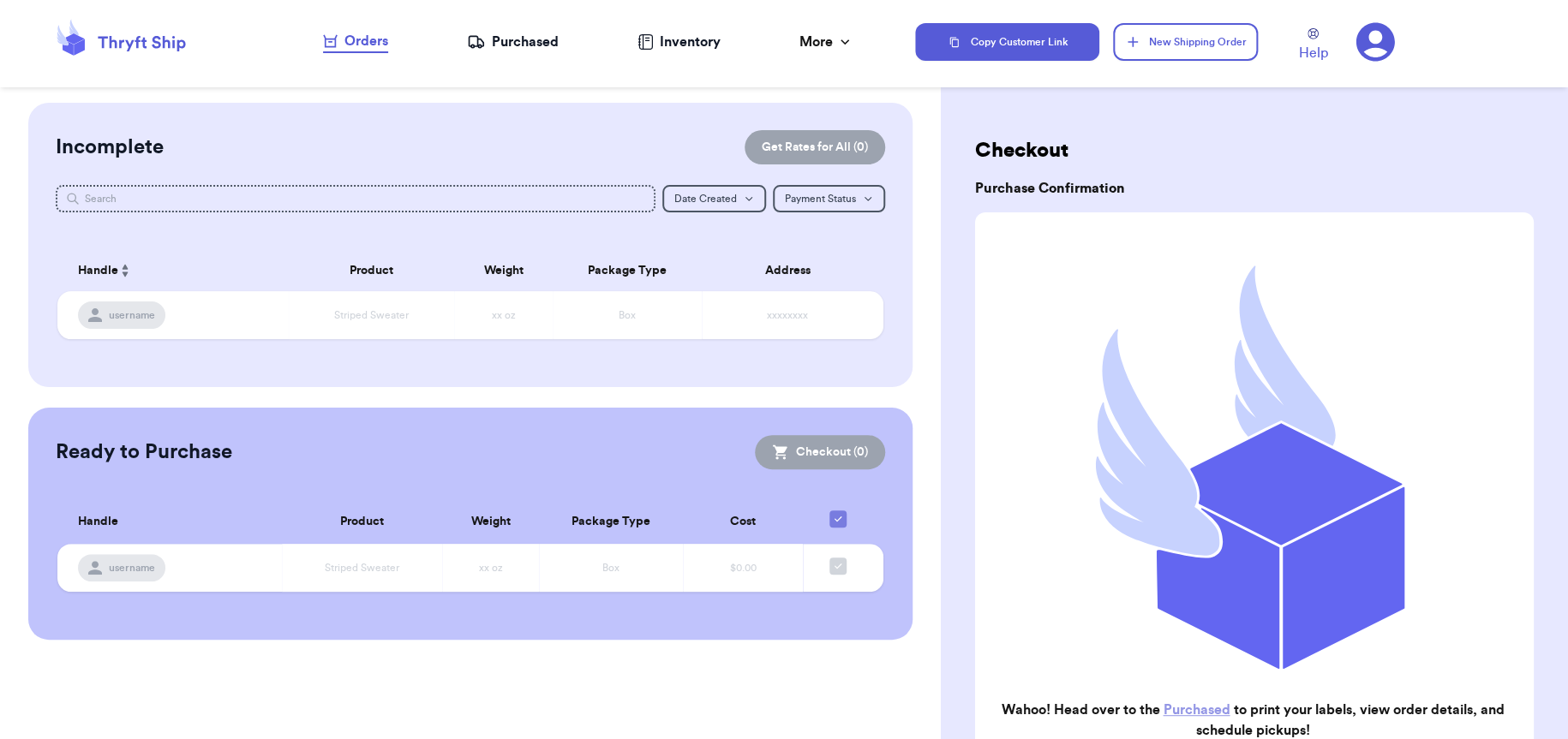
click at [481, 48] on icon at bounding box center [475, 42] width 18 height 17
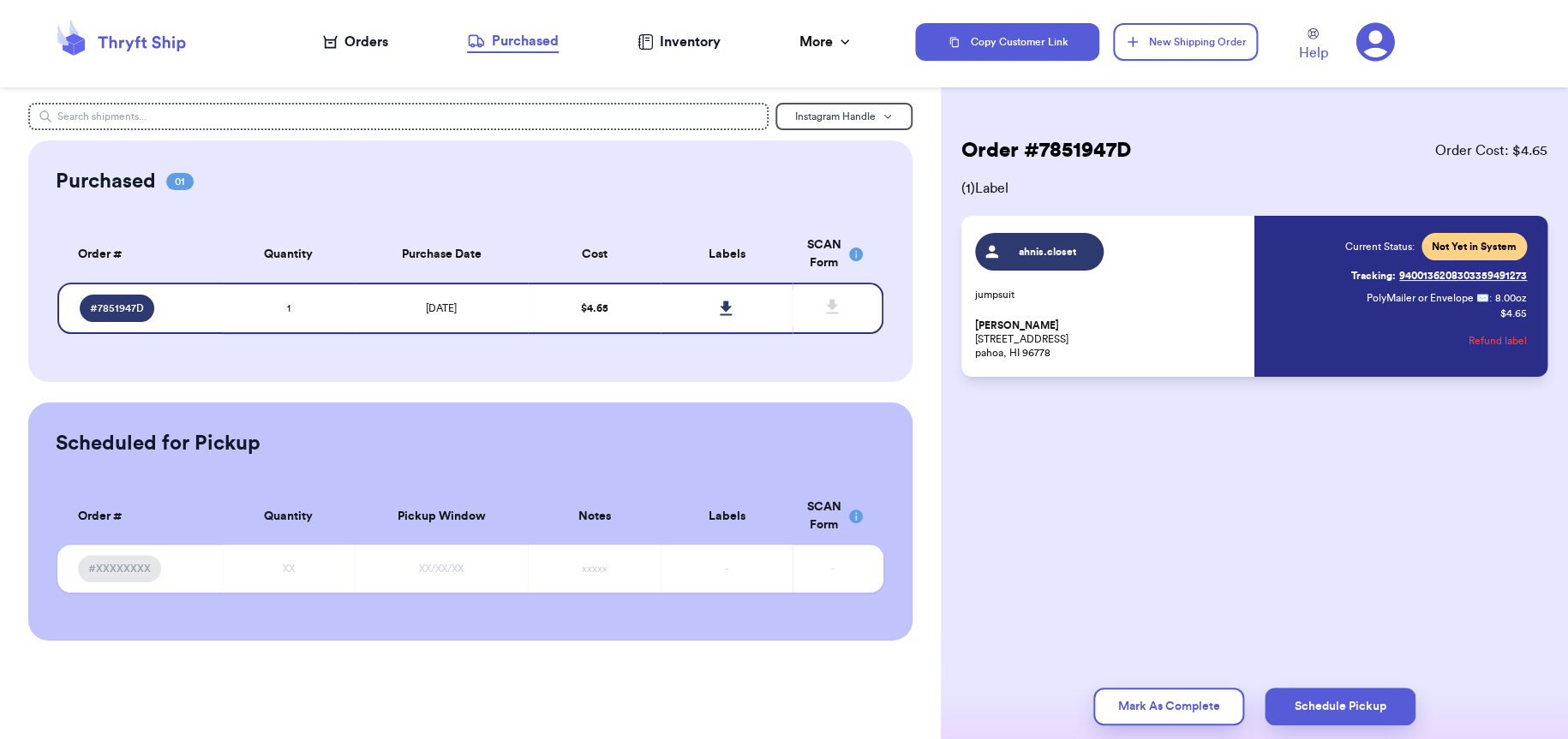
click at [163, 35] on icon at bounding box center [121, 41] width 137 height 46
